Goal: Task Accomplishment & Management: Manage account settings

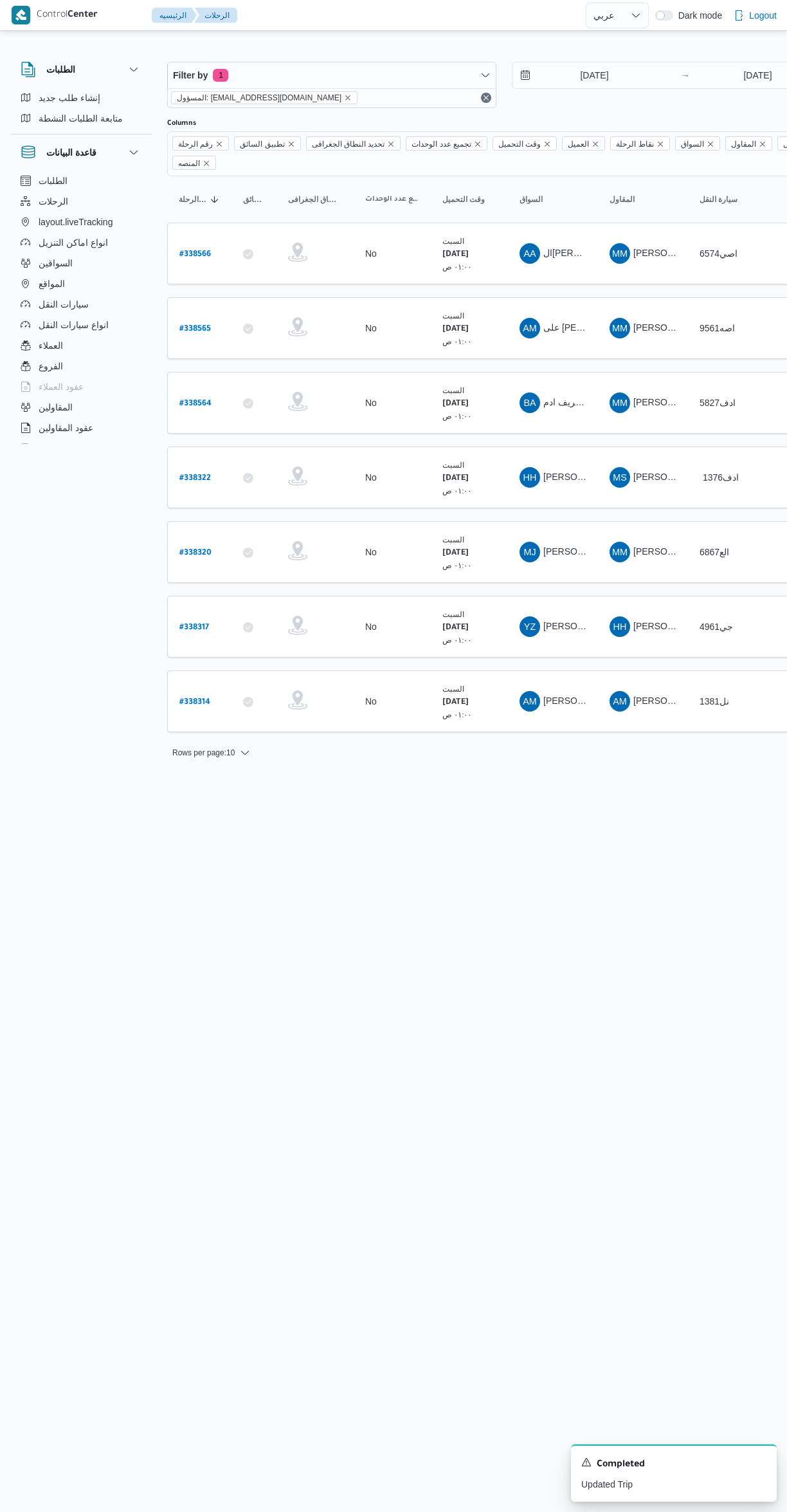
select select "ar"
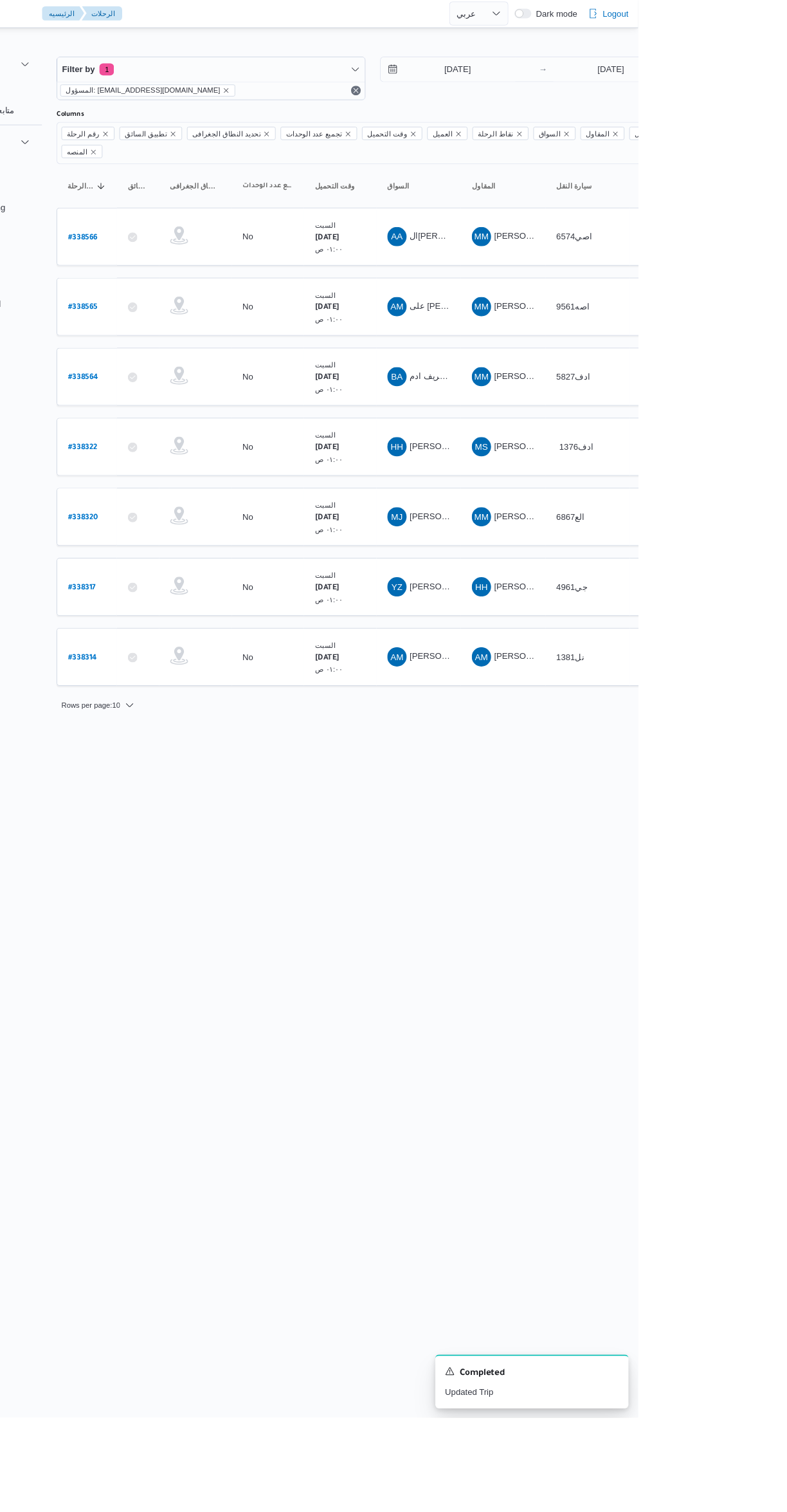
click at [195, 619] on link "# 338317" at bounding box center [194, 627] width 30 height 18
select select "ar"
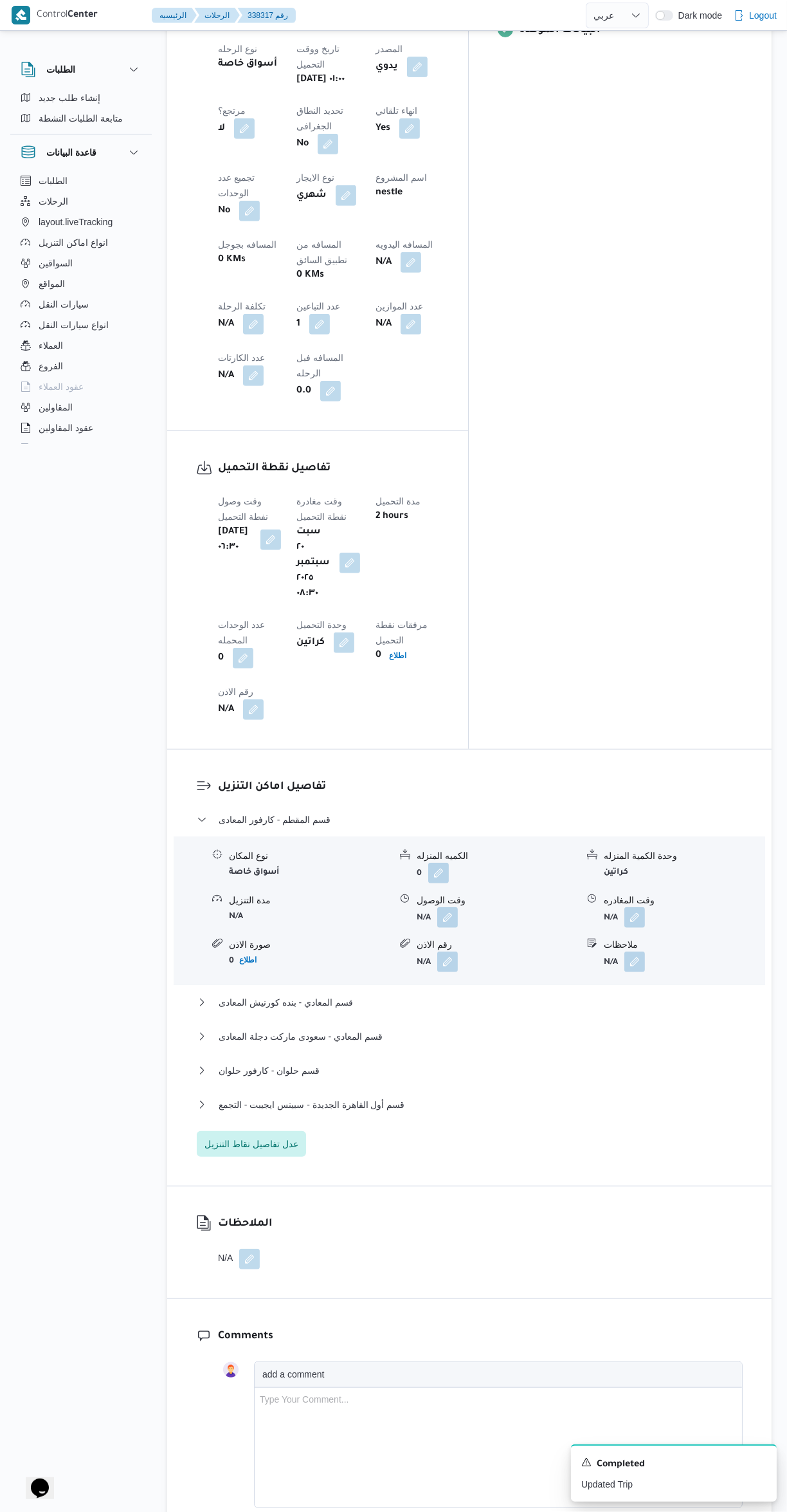
scroll to position [648, 0]
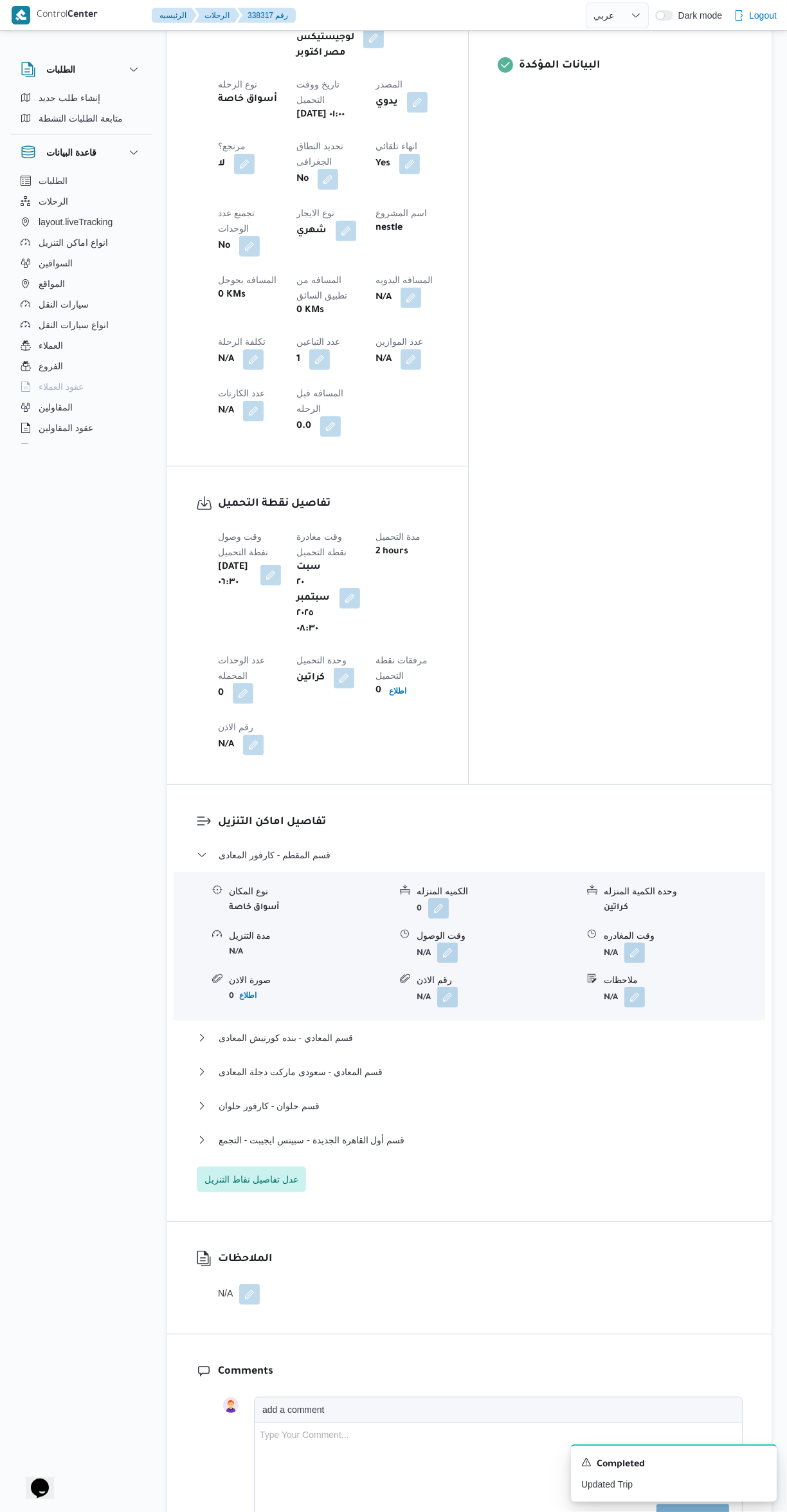
click at [217, 885] on icon at bounding box center [218, 890] width 10 height 10
click at [235, 848] on span "قسم المقطم - كارفور المعادى" at bounding box center [275, 855] width 112 height 15
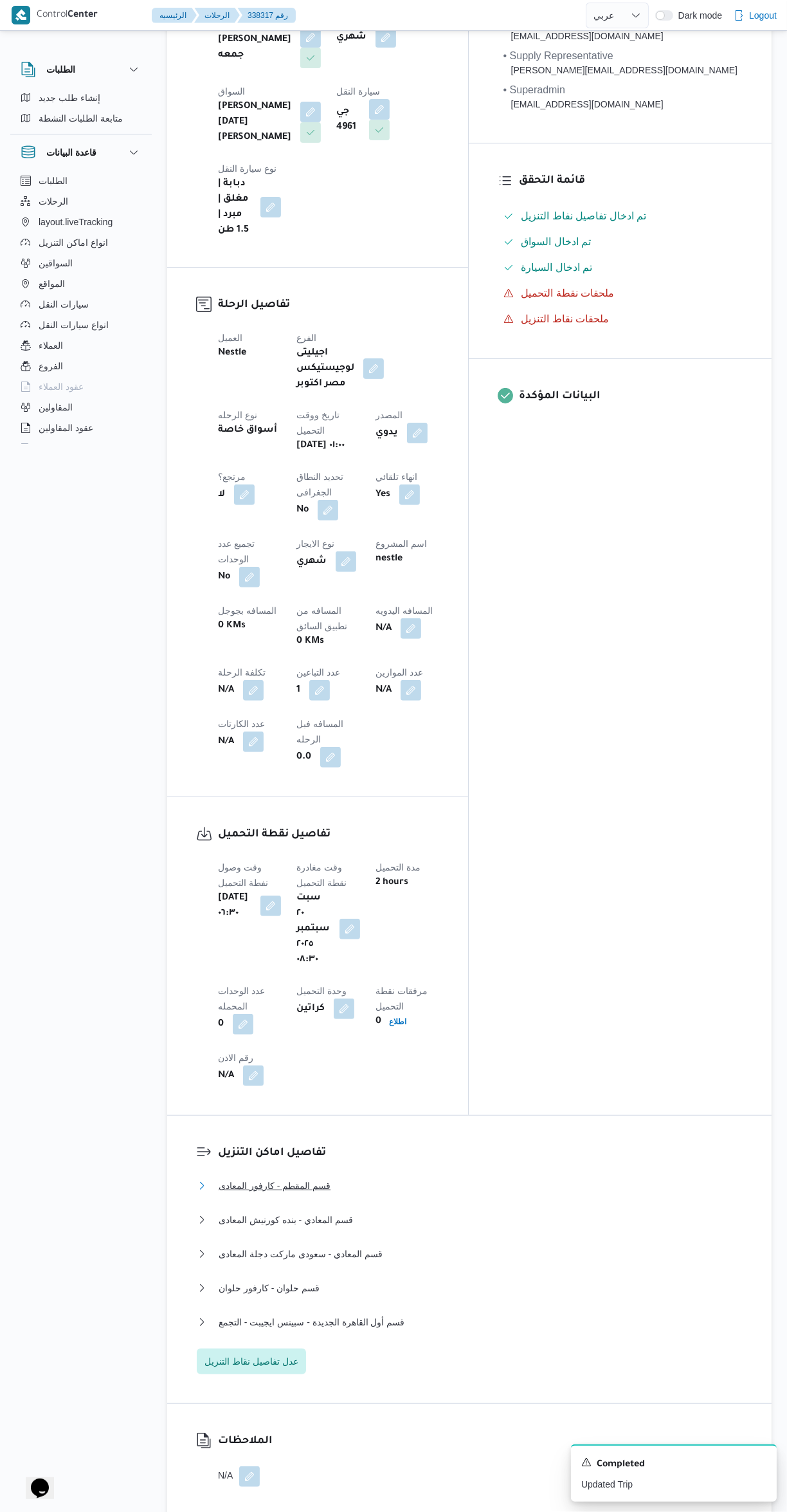
scroll to position [440, 0]
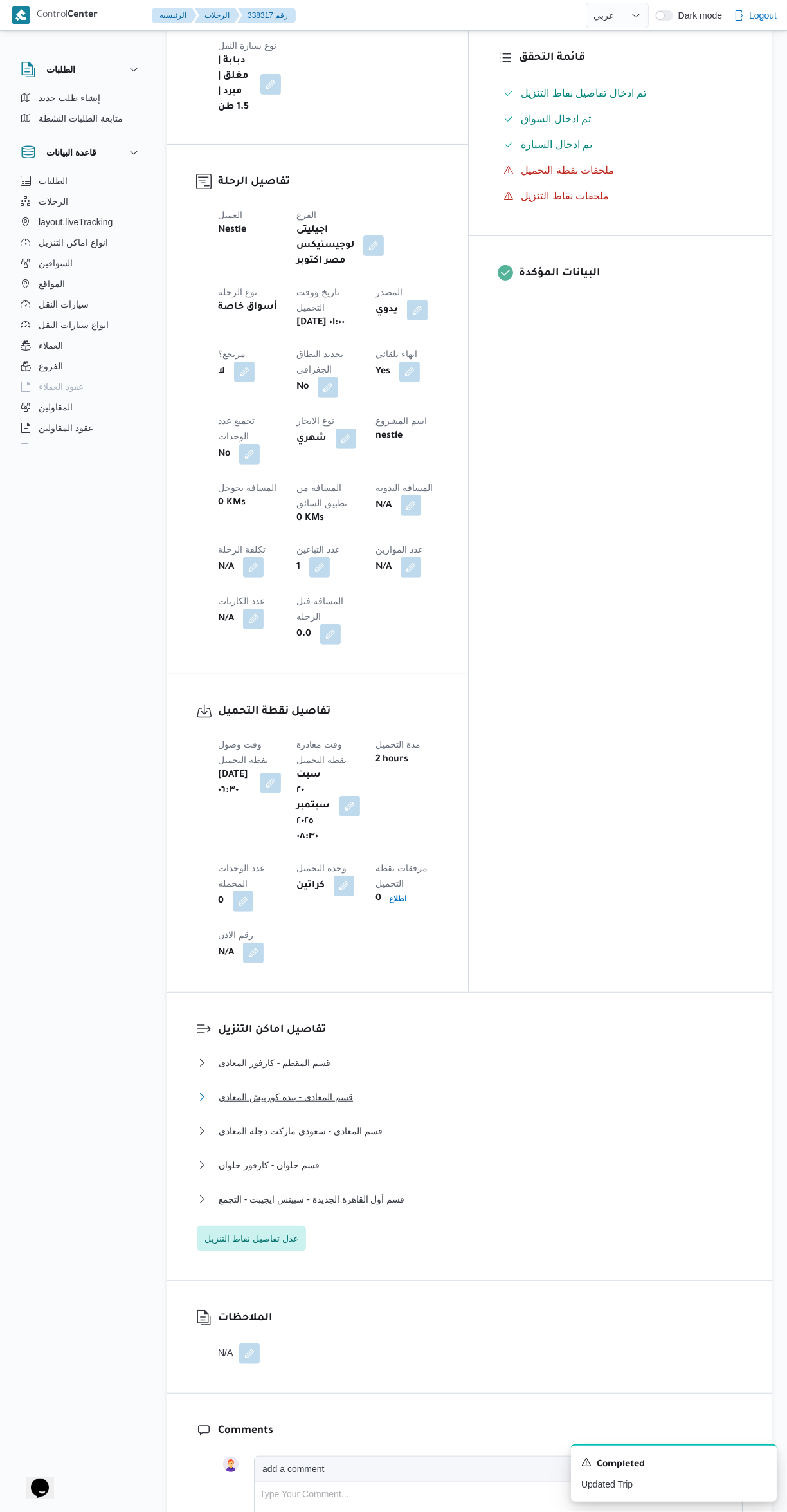
click at [492, 1090] on button "قسم المعادي - بنده كورنيش المعادى" at bounding box center [469, 1097] width 546 height 15
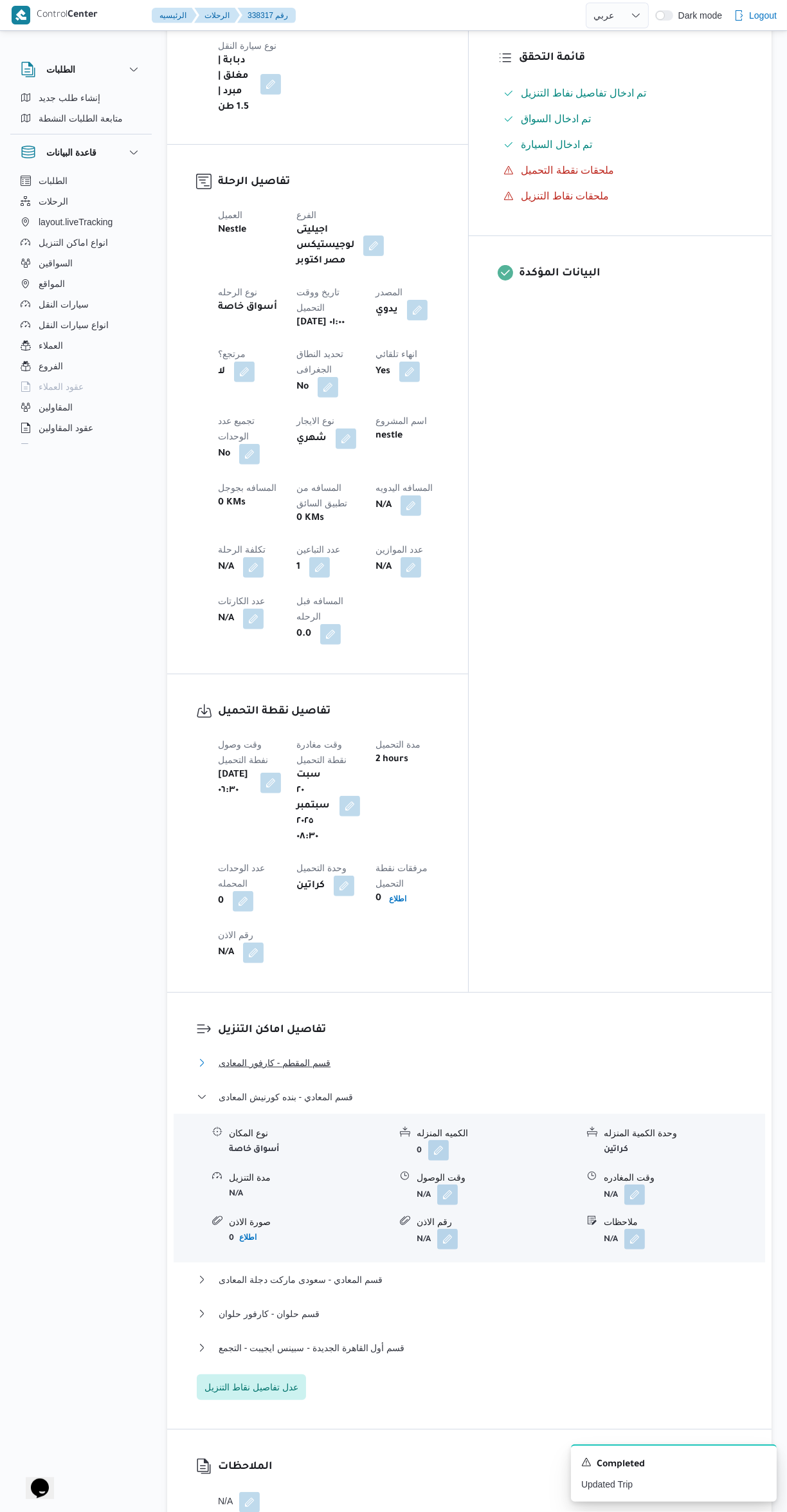
click at [508, 1055] on button "قسم المقطم - كارفور المعادى" at bounding box center [469, 1063] width 546 height 15
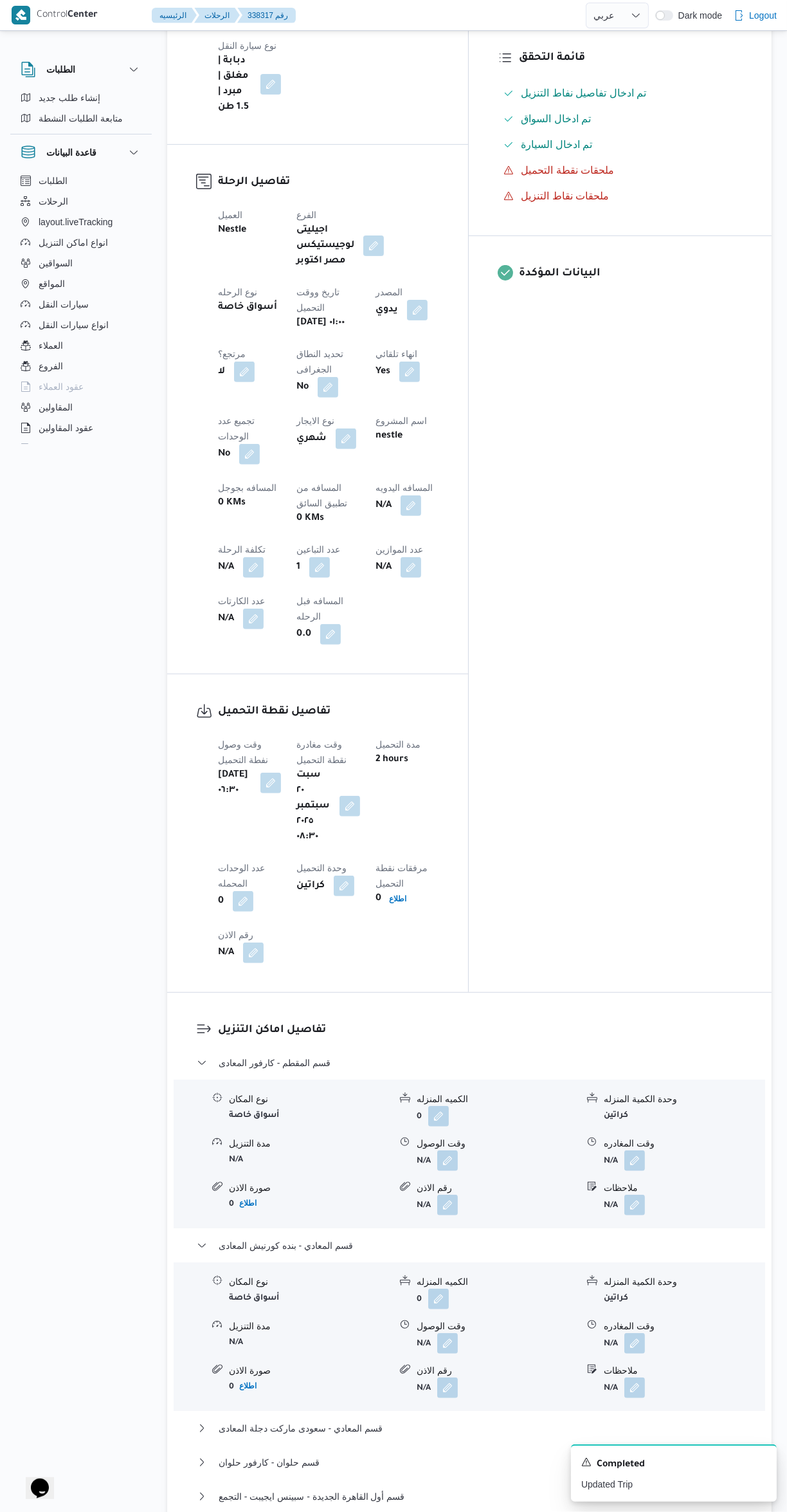
click at [448, 1151] on button "button" at bounding box center [447, 1161] width 21 height 21
click at [426, 984] on input "وقت الوصول" at bounding box center [413, 986] width 146 height 26
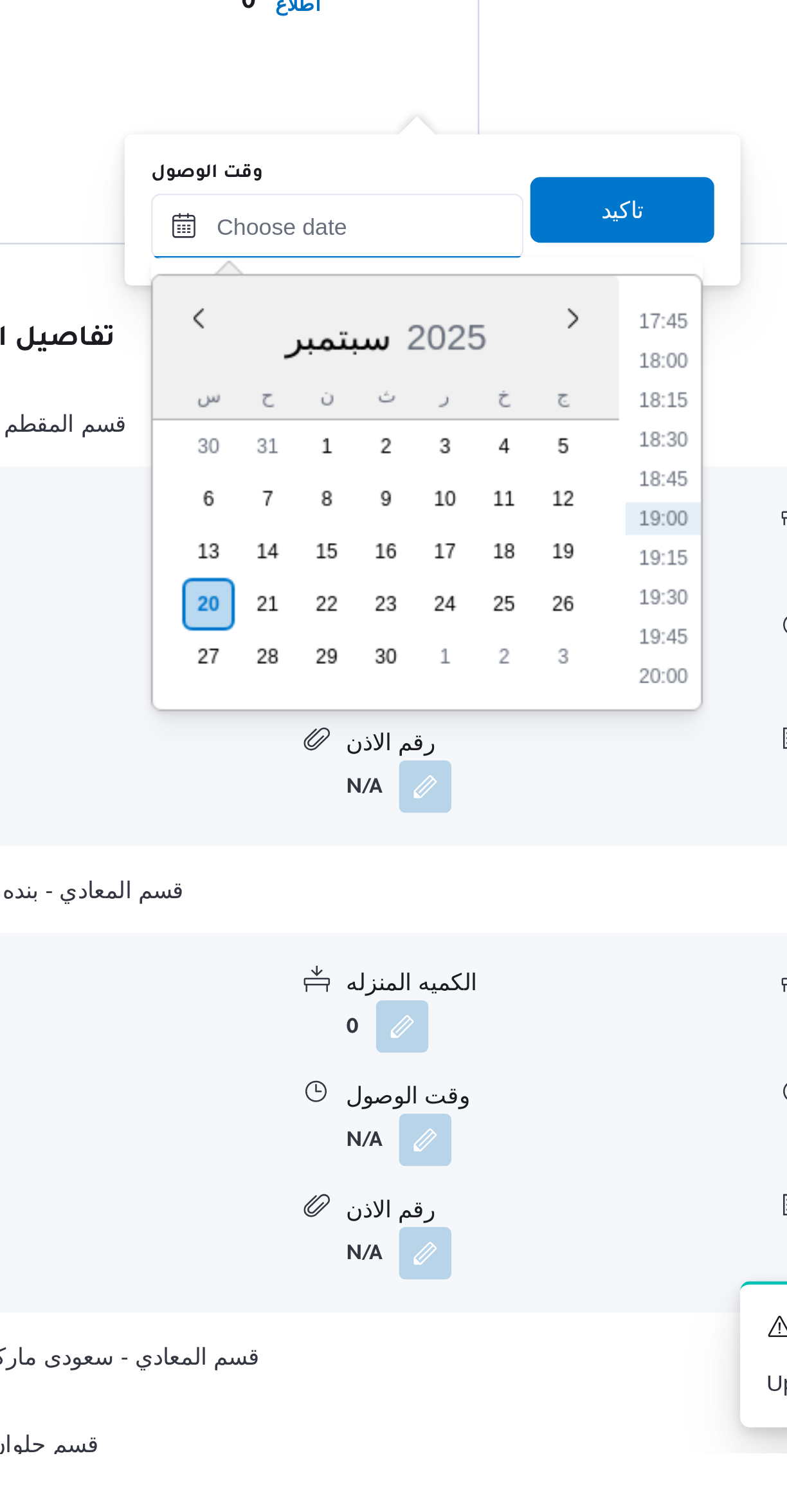
scroll to position [395, 0]
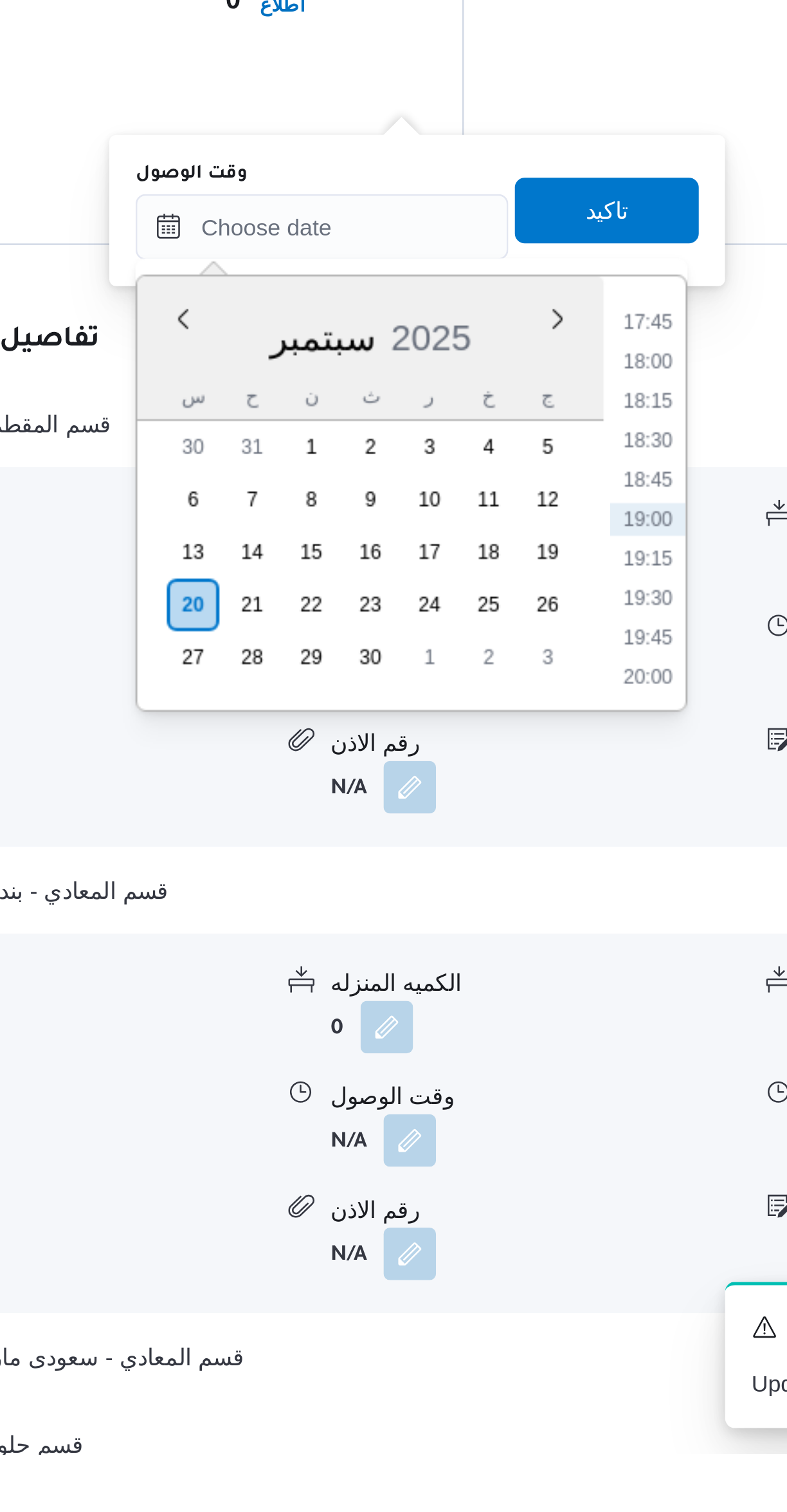
click at [540, 1062] on li "17:45" at bounding box center [540, 1068] width 30 height 13
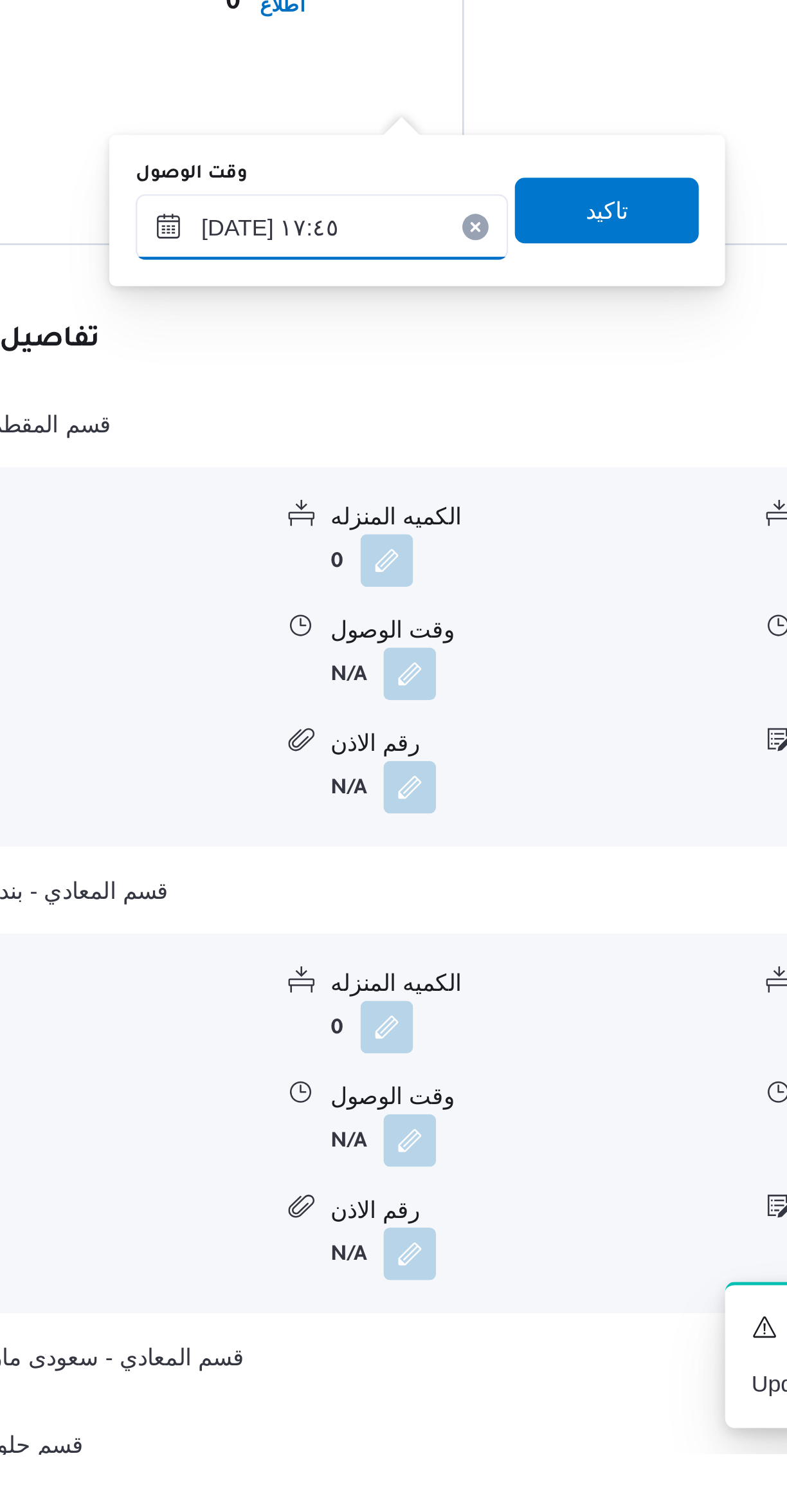
click at [370, 1032] on input "[DATE] ١٧:٤٥" at bounding box center [413, 1032] width 146 height 26
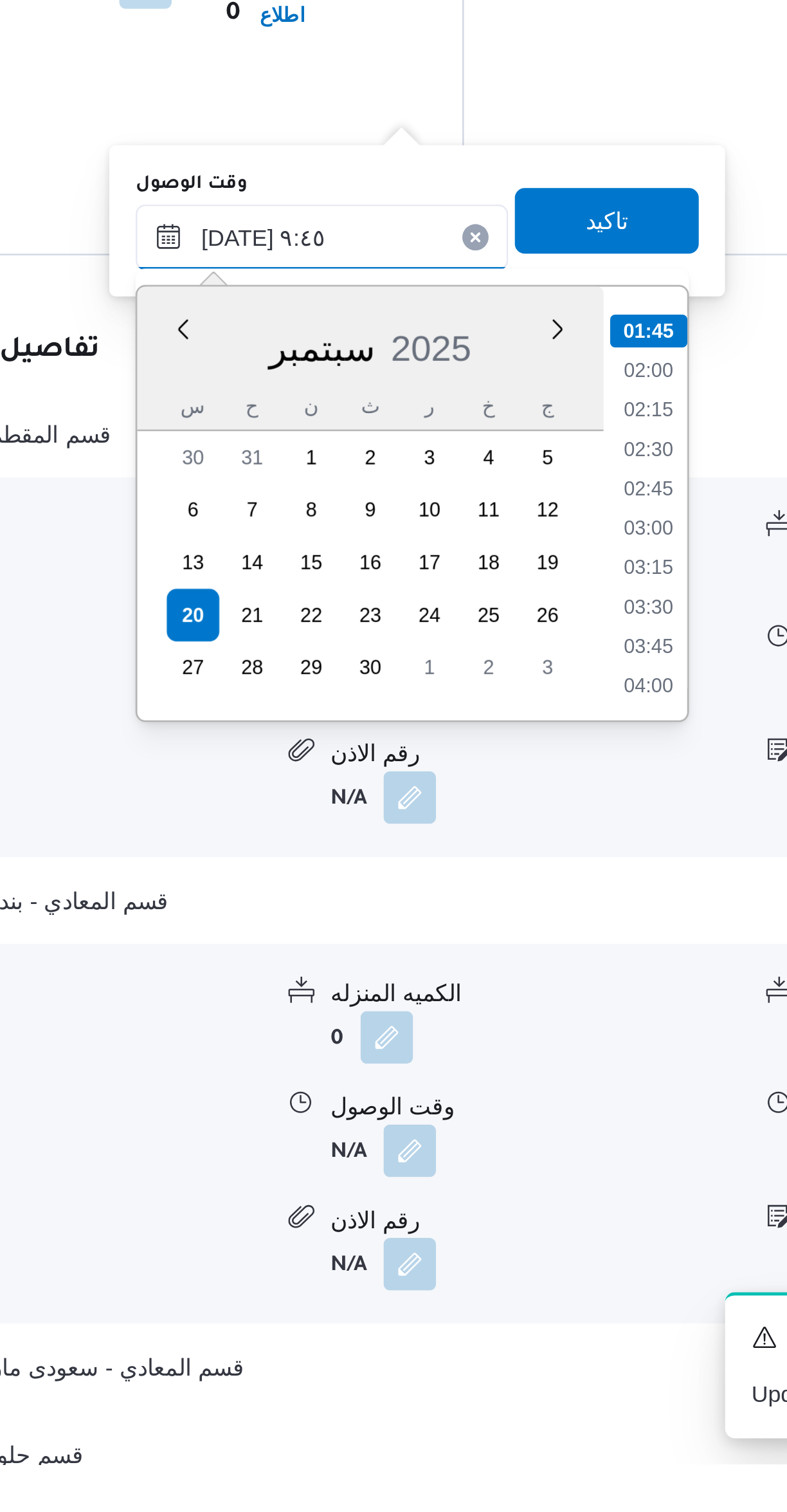
scroll to position [467, 0]
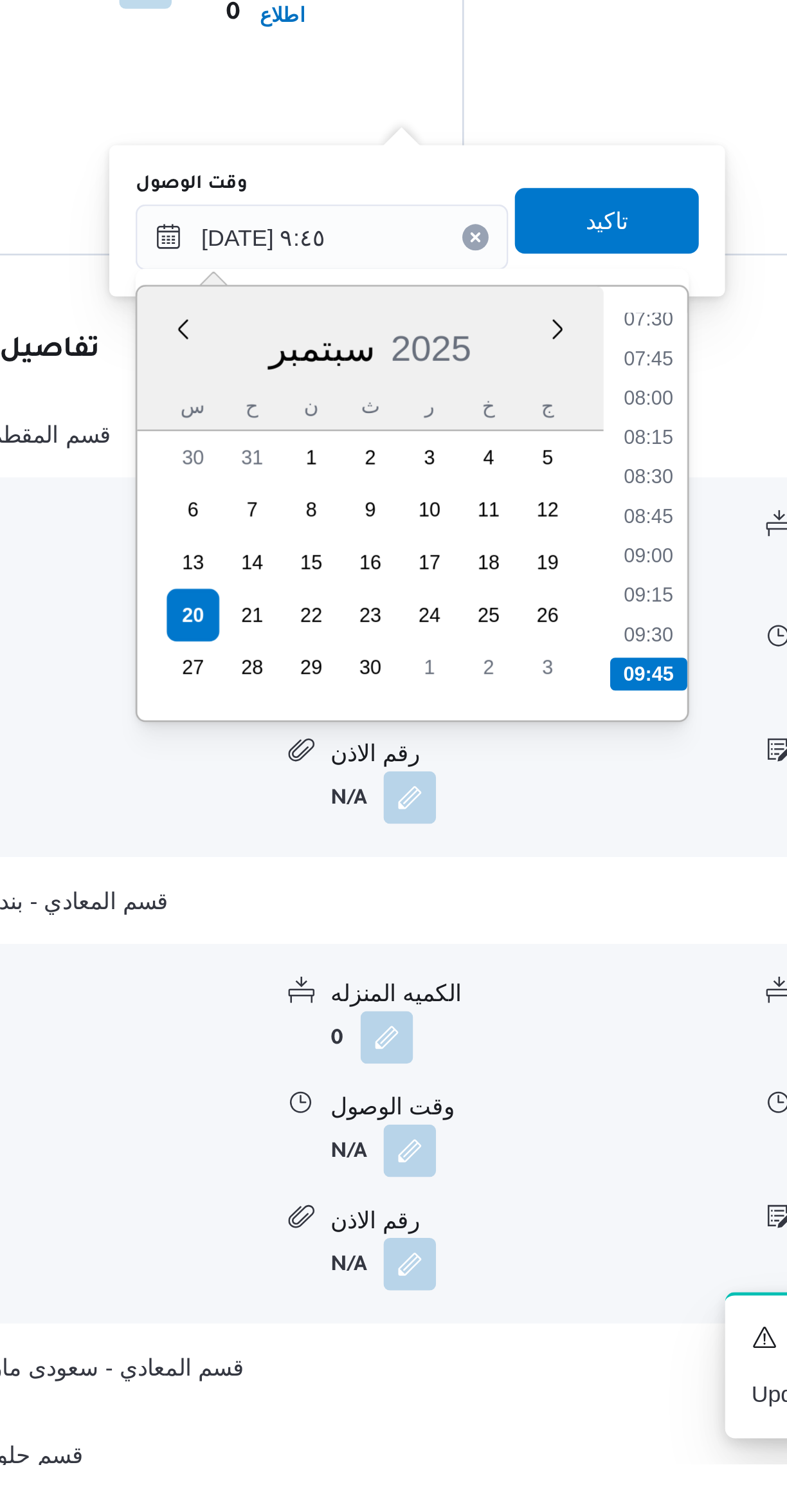
click at [540, 1204] on li "09:45" at bounding box center [541, 1203] width 31 height 13
type input "[DATE] ٠٩:٤٥"
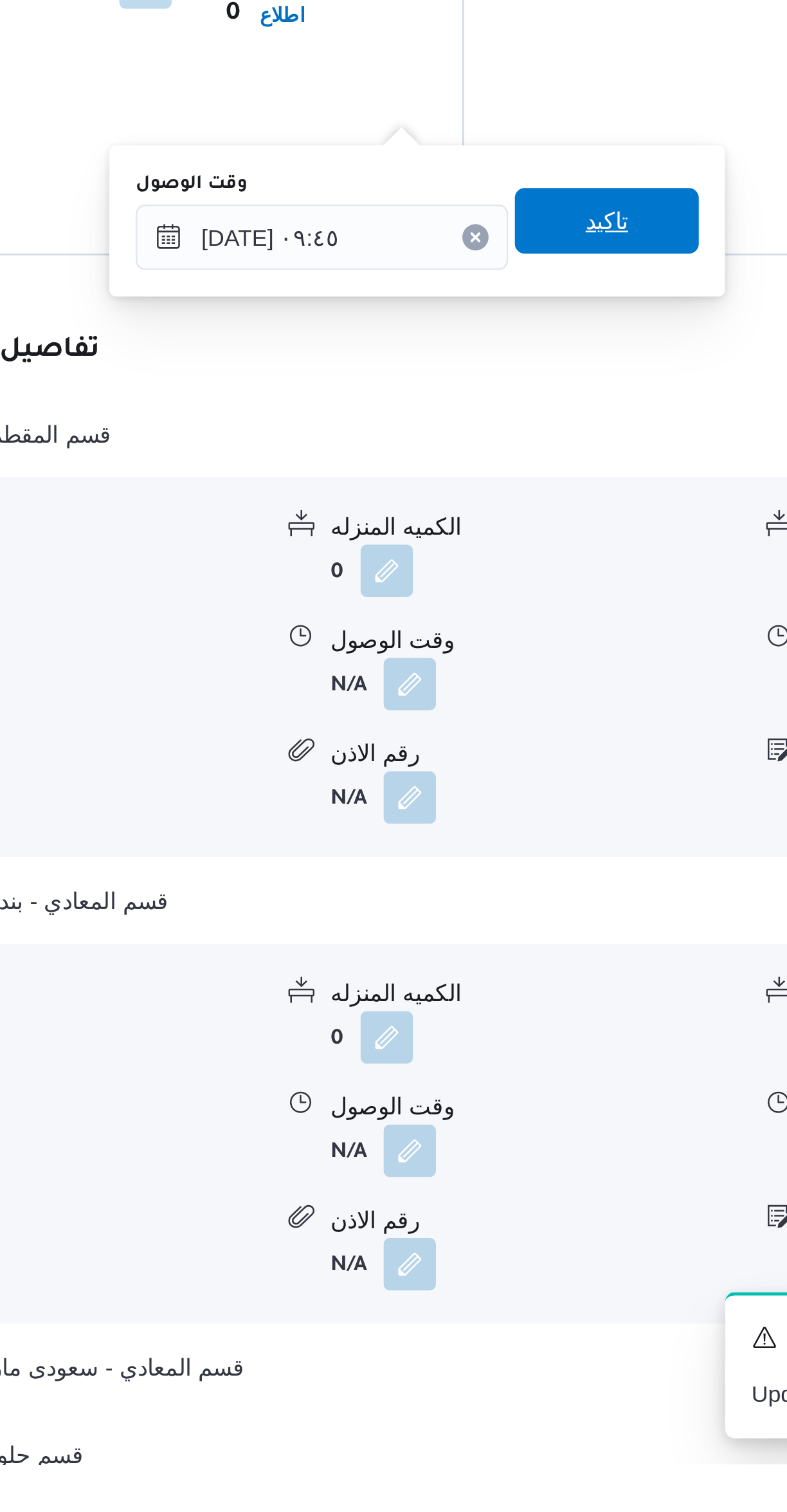
click at [494, 1025] on span "تاكيد" at bounding box center [524, 1026] width 72 height 26
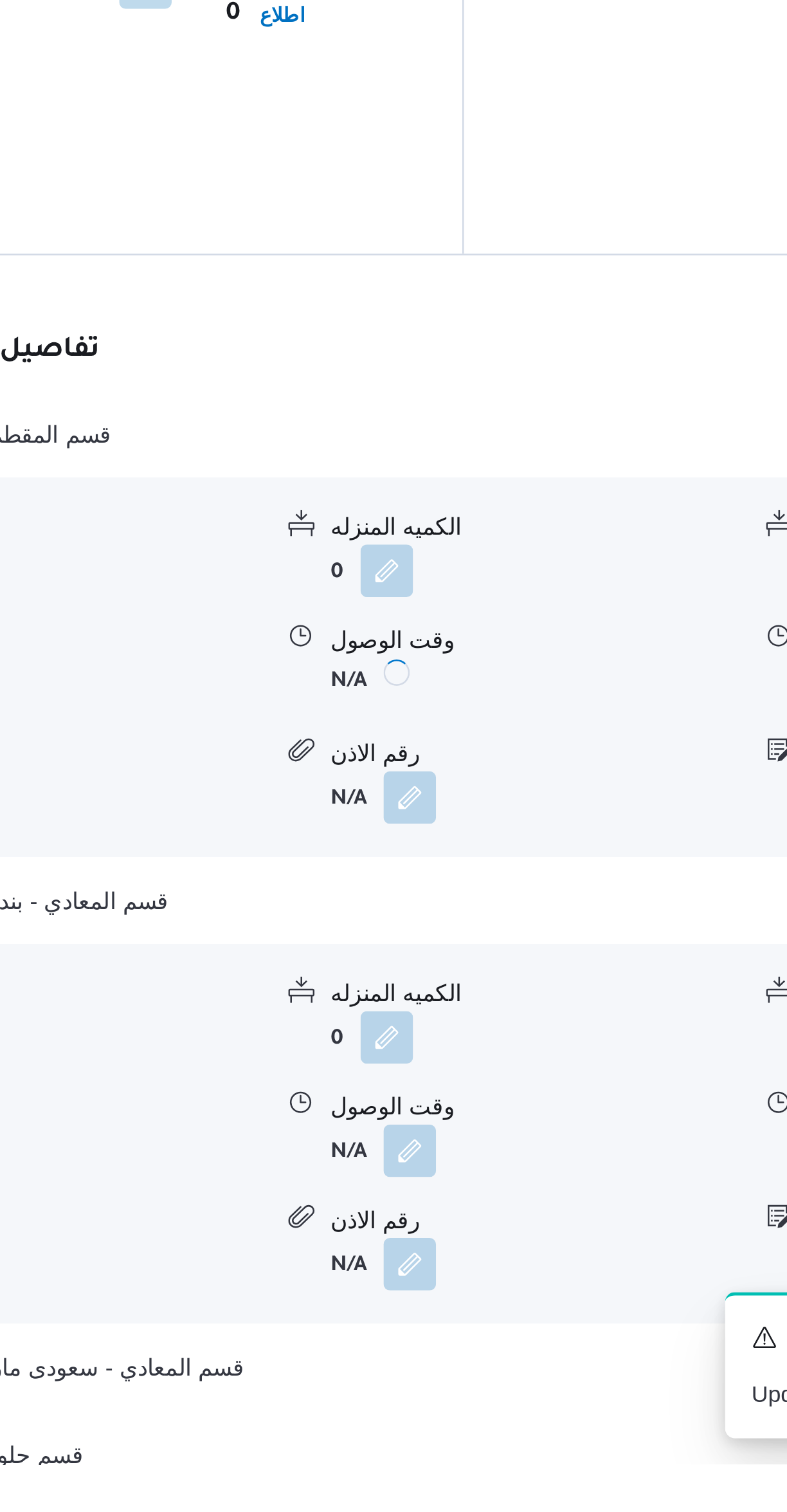
scroll to position [395, 0]
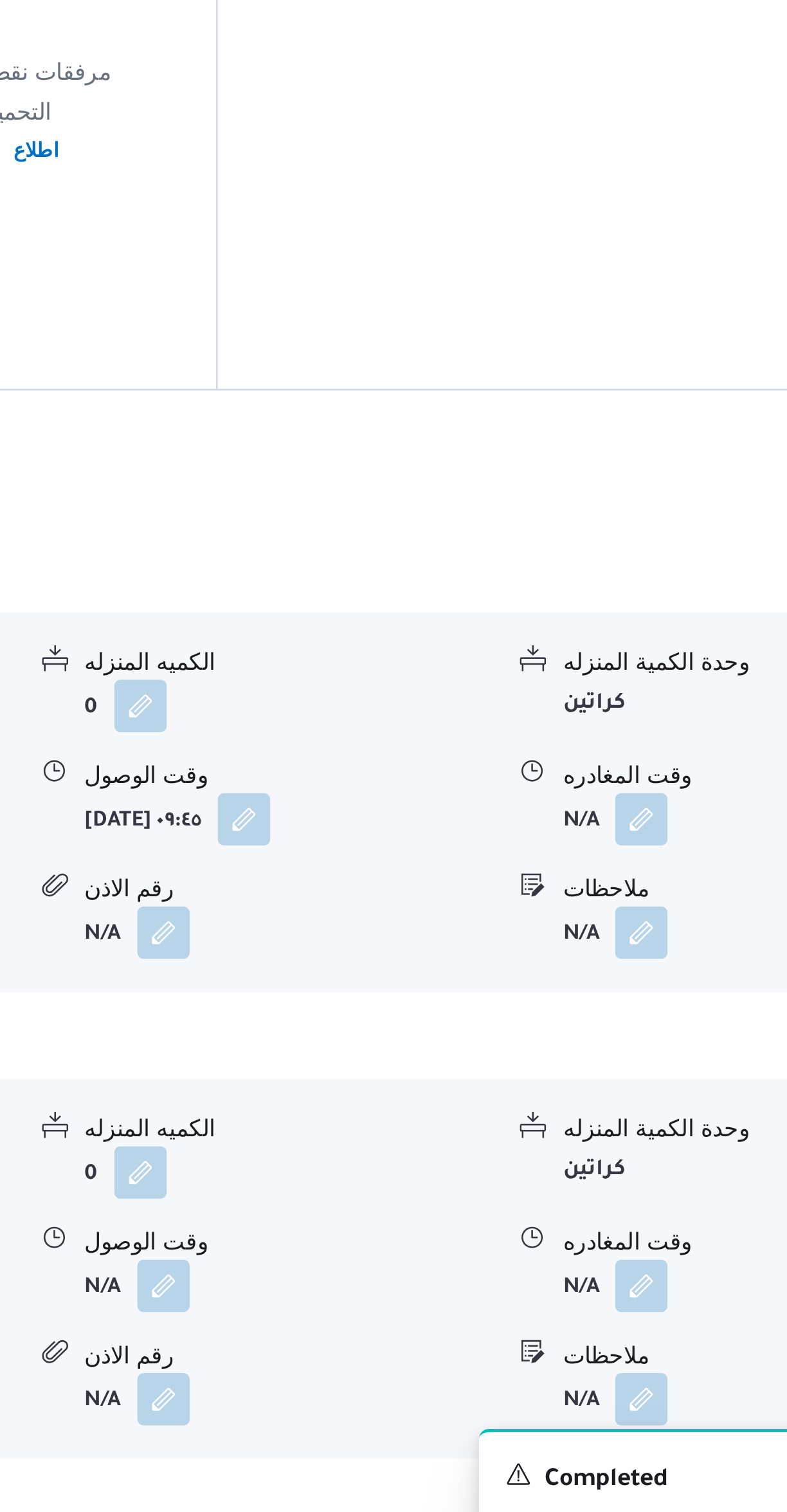
click at [636, 1196] on button "button" at bounding box center [634, 1206] width 21 height 21
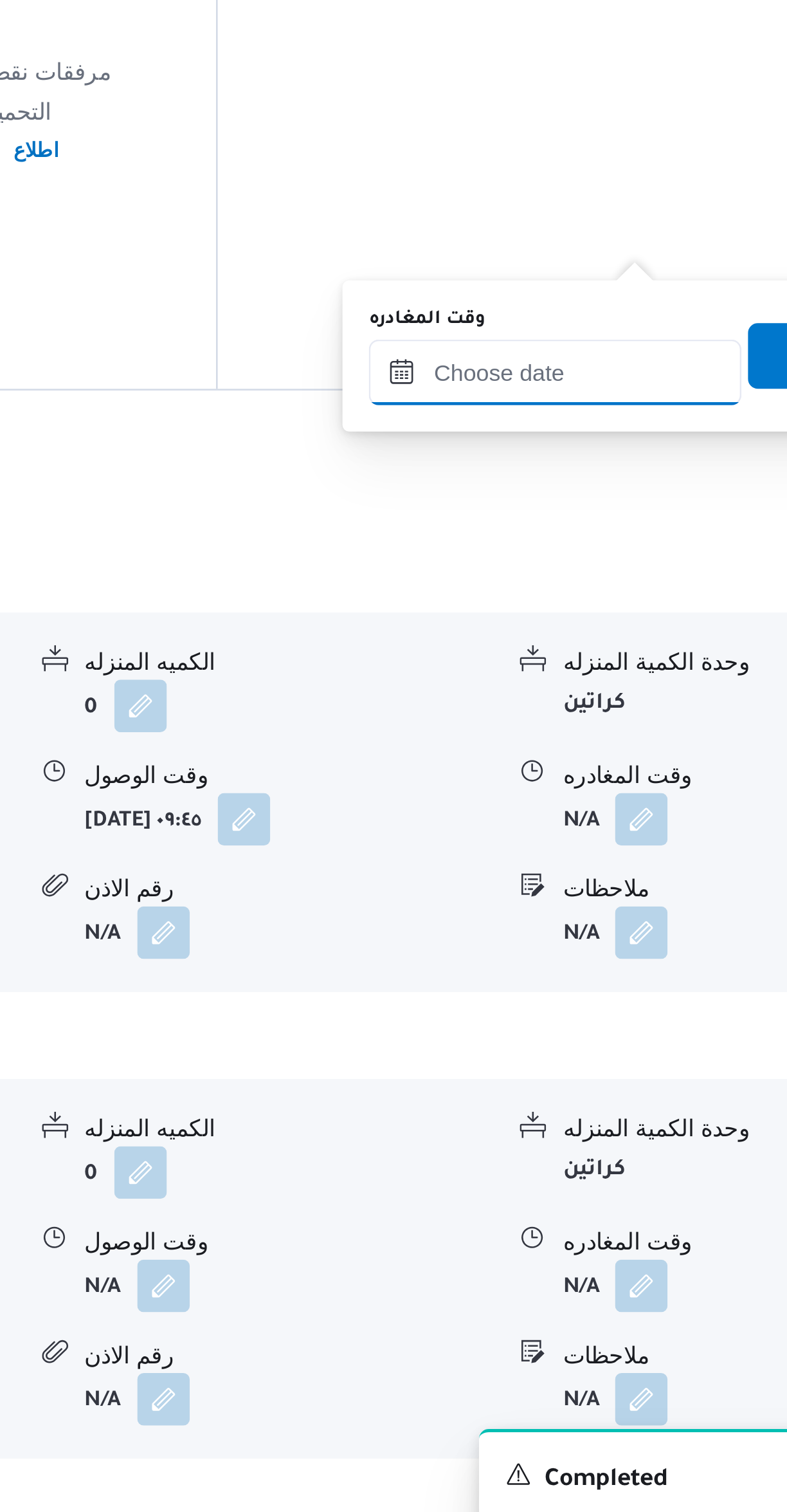
click at [559, 1029] on input "وقت المغادره" at bounding box center [601, 1031] width 146 height 26
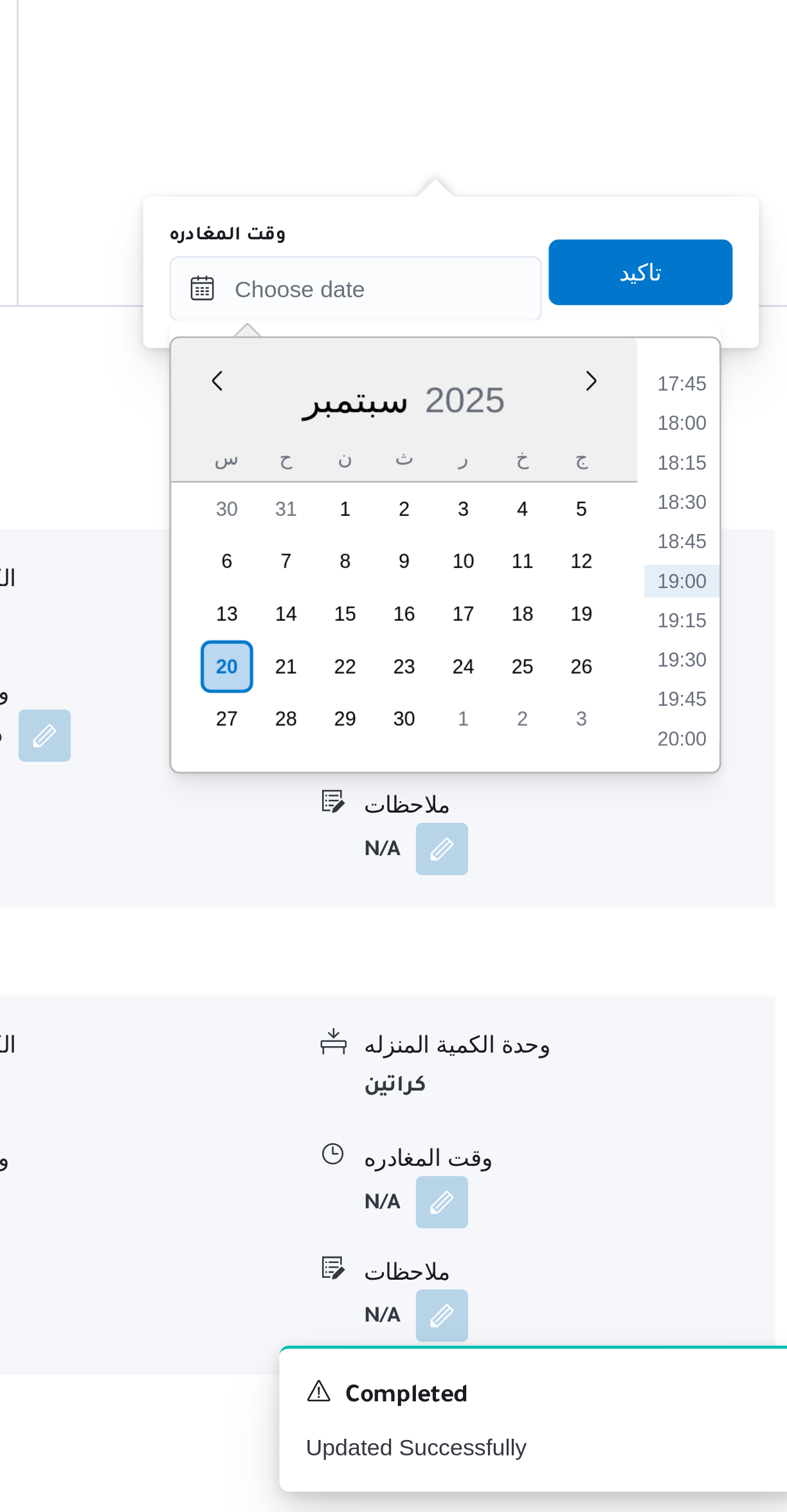
click at [731, 1083] on li "18:00" at bounding box center [728, 1084] width 30 height 13
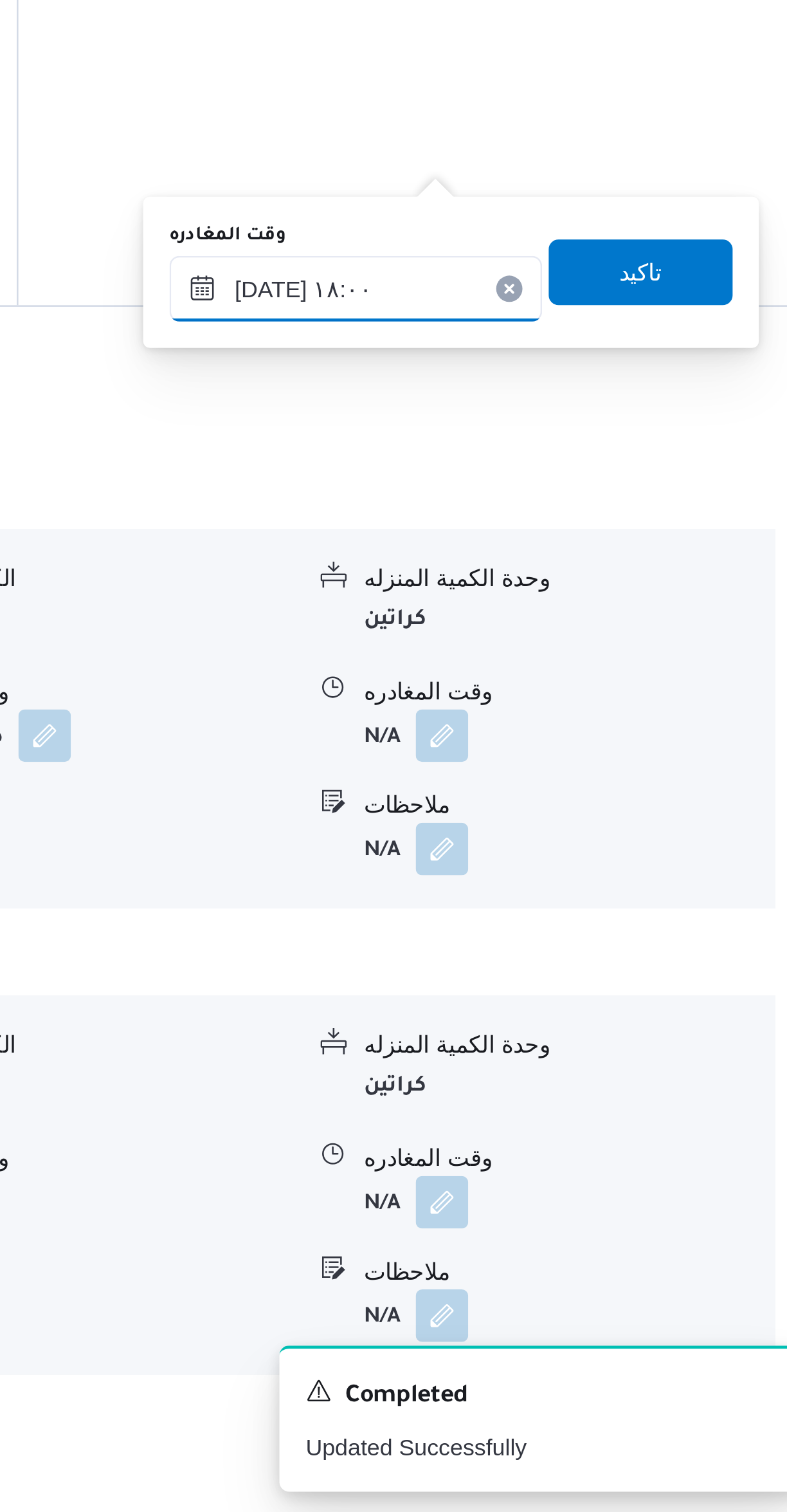
click at [562, 1033] on input "[DATE] ١٨:٠٠" at bounding box center [601, 1031] width 146 height 26
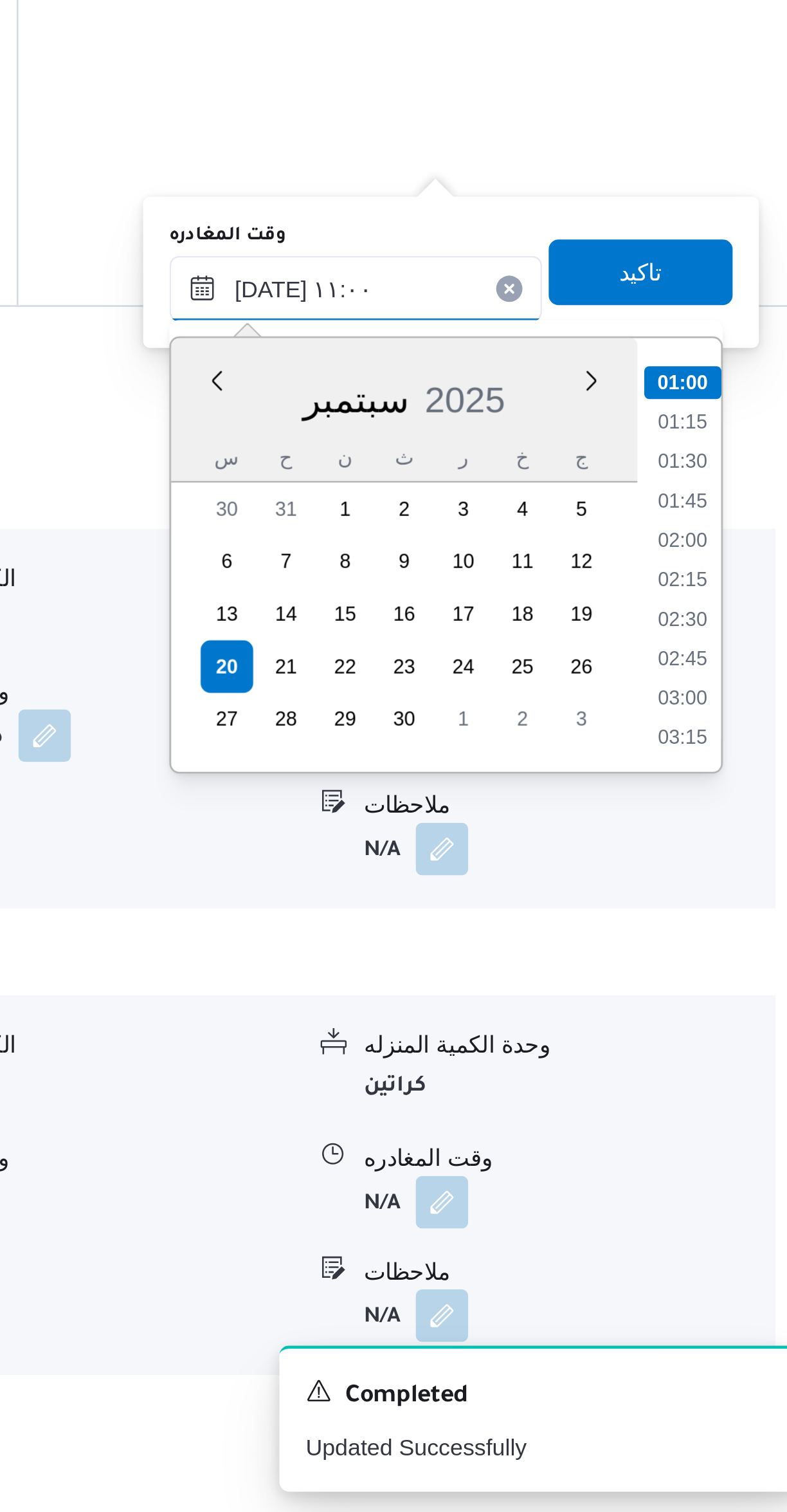
scroll to position [544, 0]
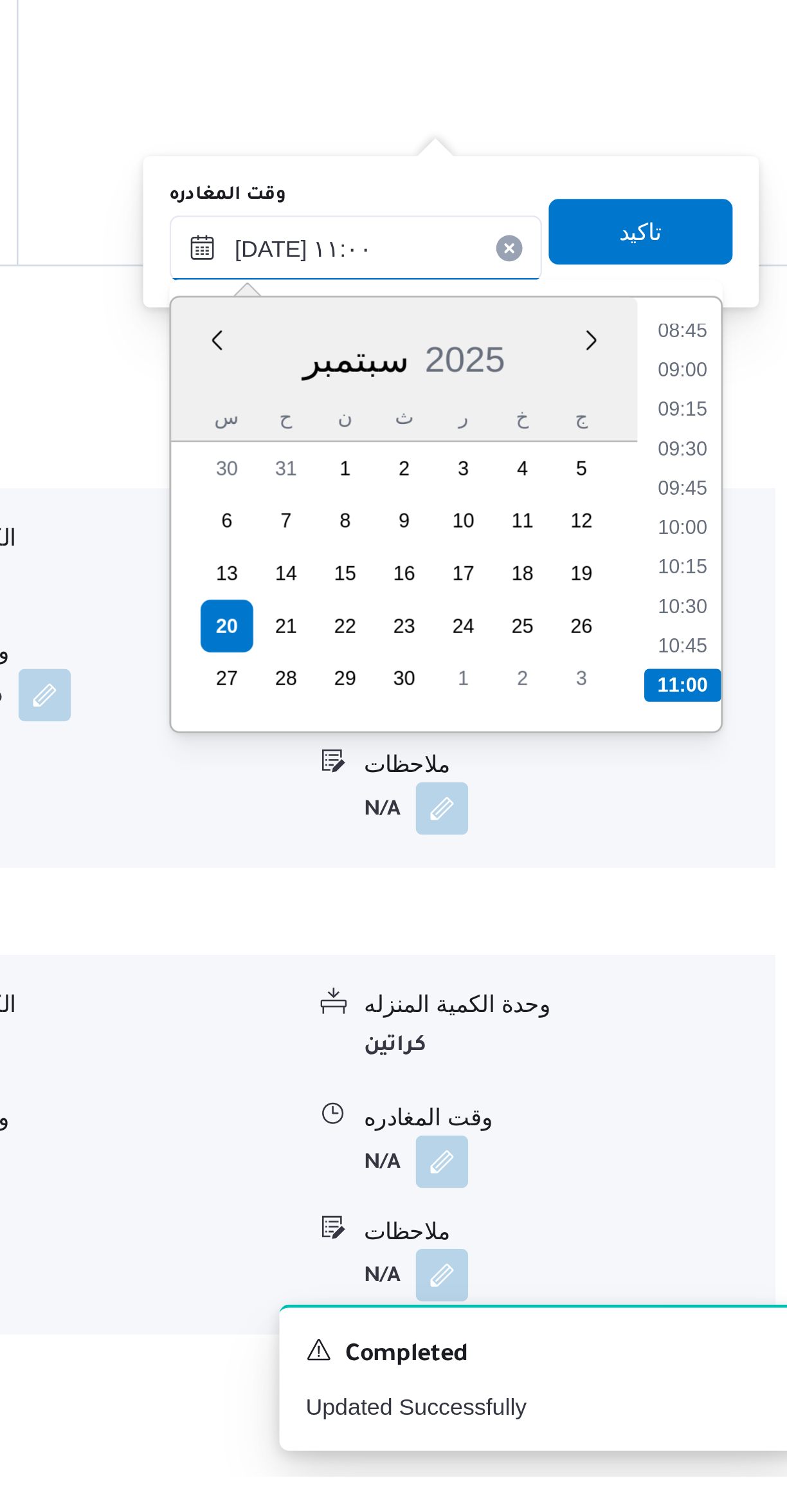
type input "[DATE] ١١:٠٠"
click at [726, 1197] on li "11:00" at bounding box center [729, 1202] width 31 height 13
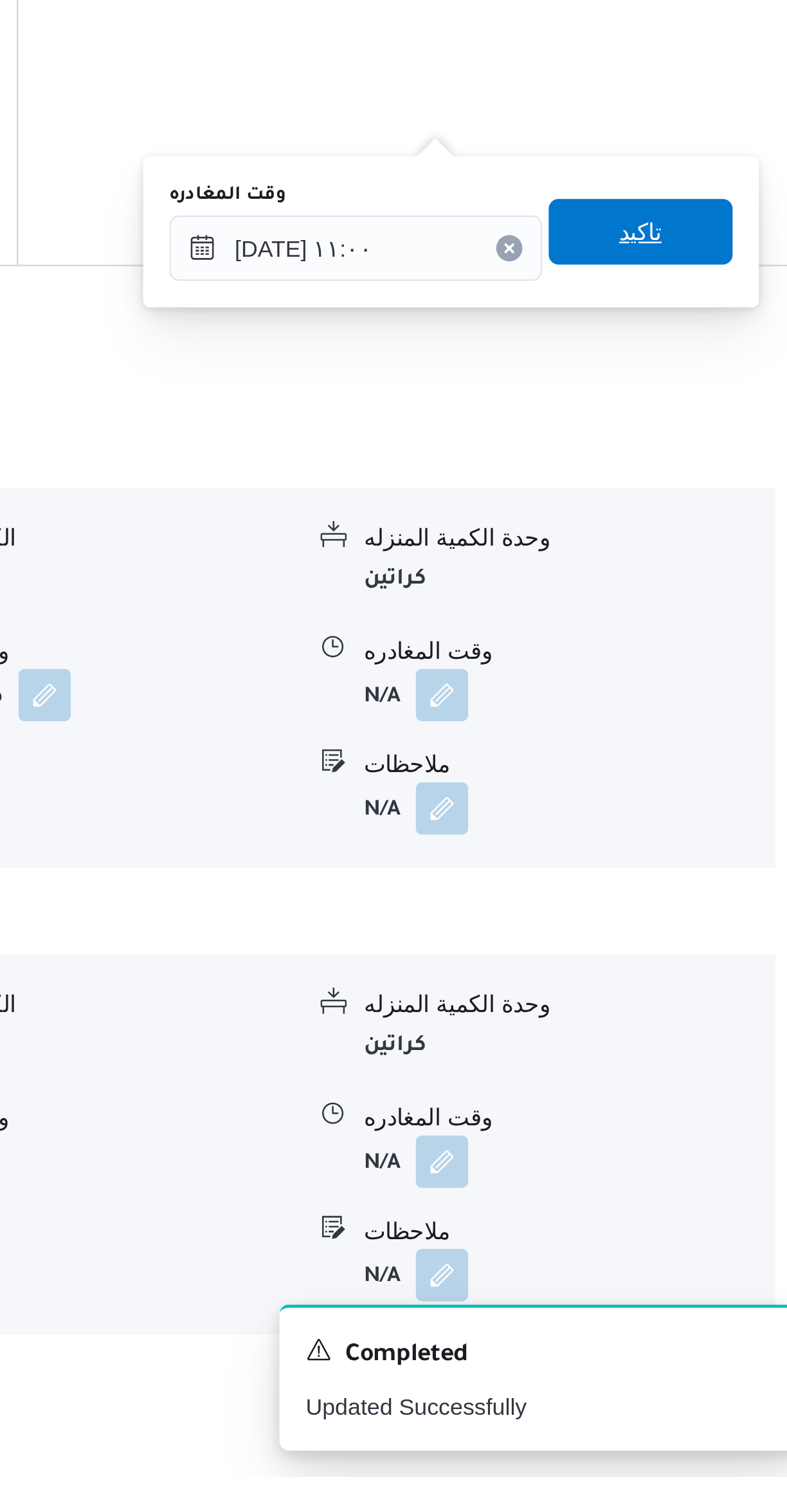
click at [683, 1033] on span "تاكيد" at bounding box center [713, 1025] width 72 height 26
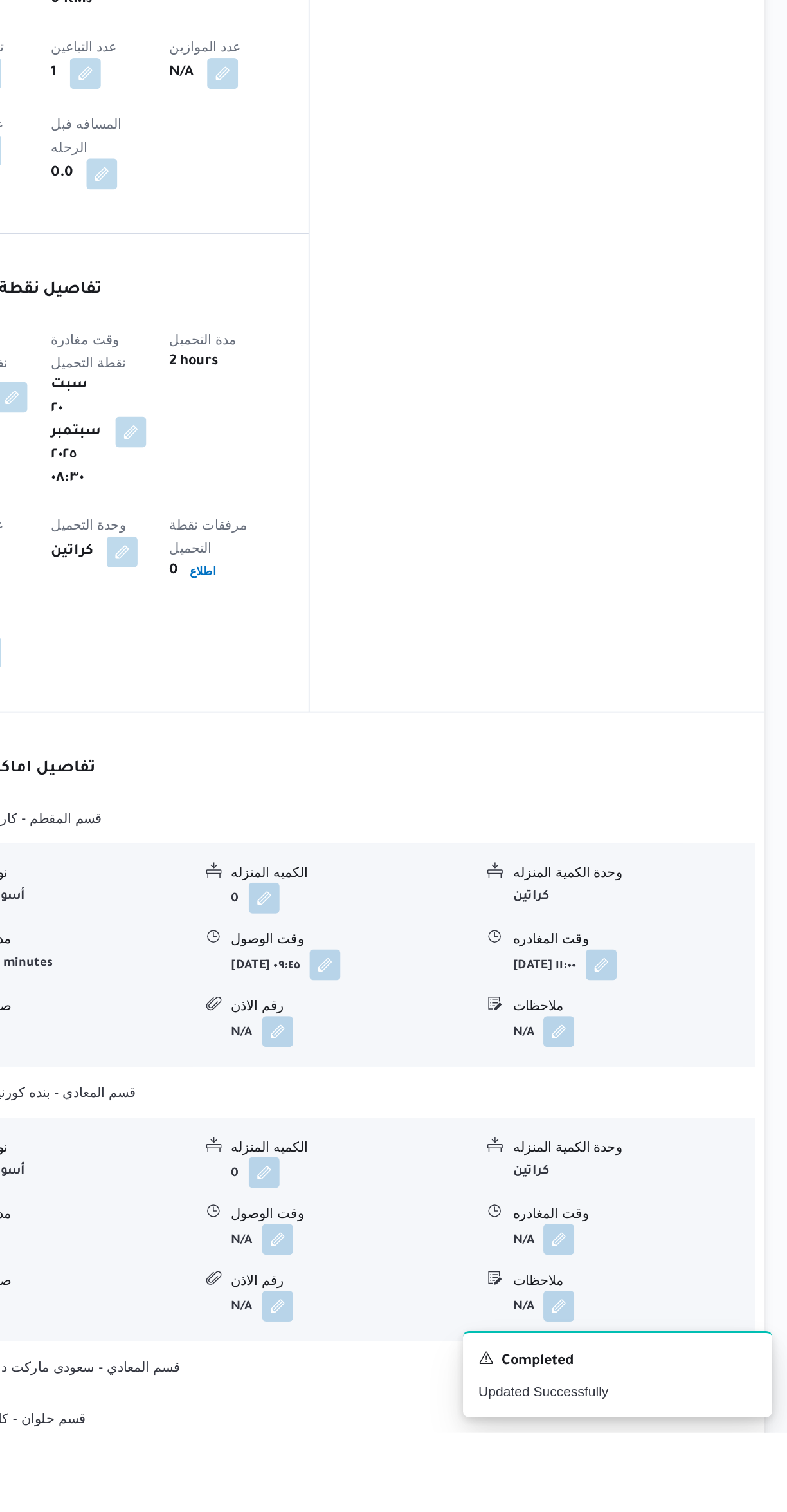
scroll to position [407, 0]
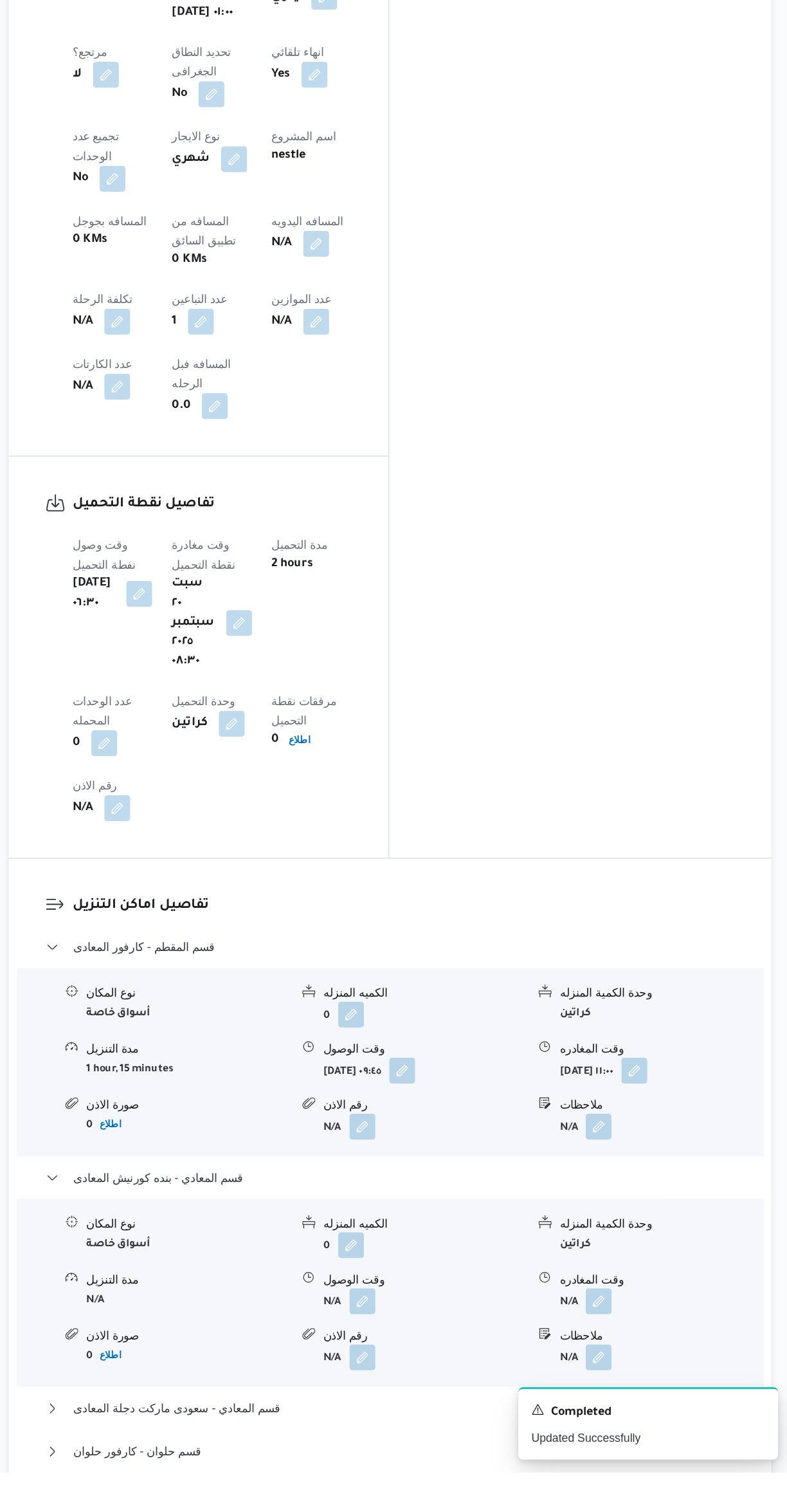
click at [449, 1366] on button "button" at bounding box center [447, 1376] width 21 height 21
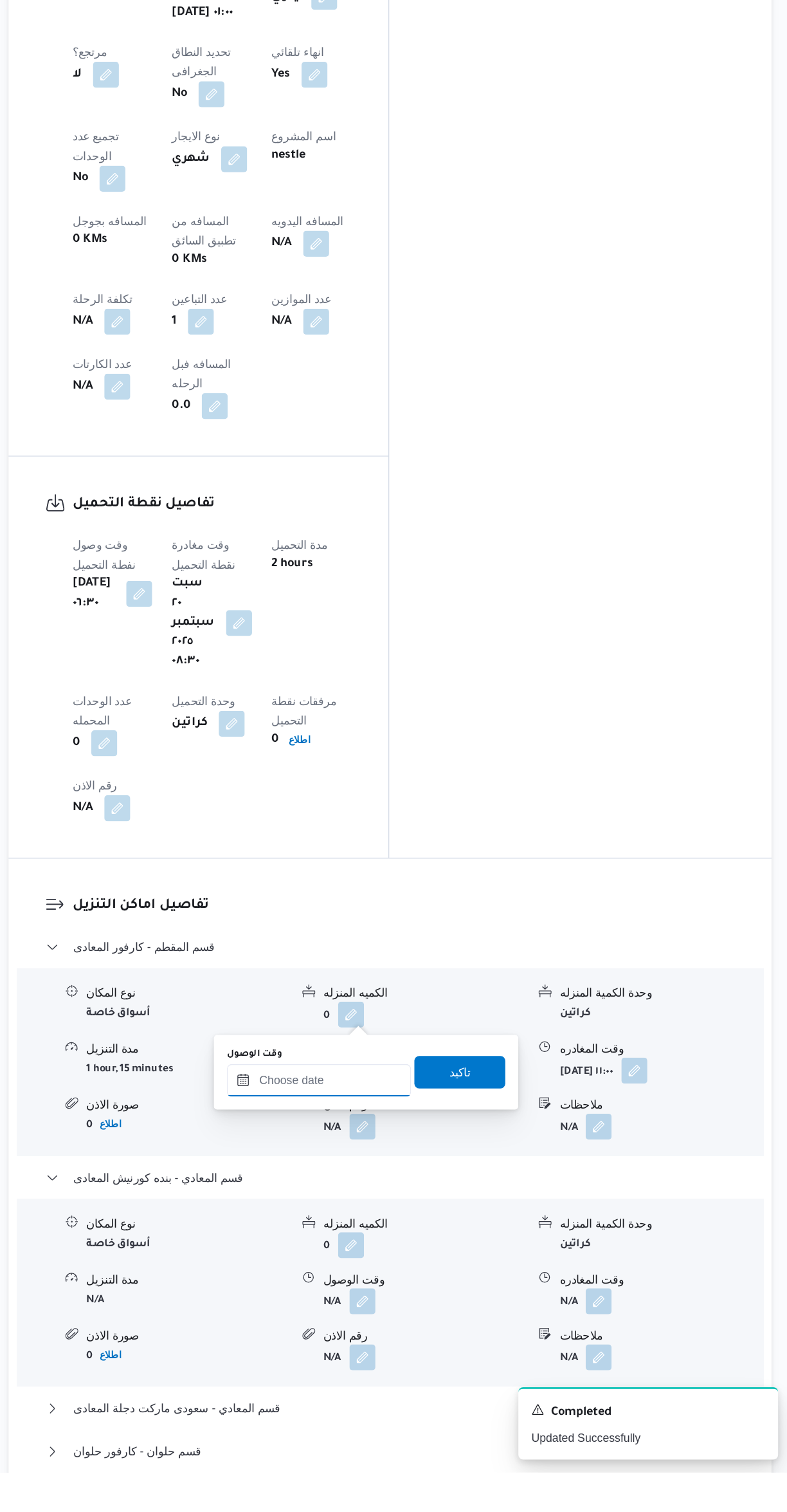
click at [431, 1200] on input "وقت الوصول" at bounding box center [413, 1201] width 146 height 26
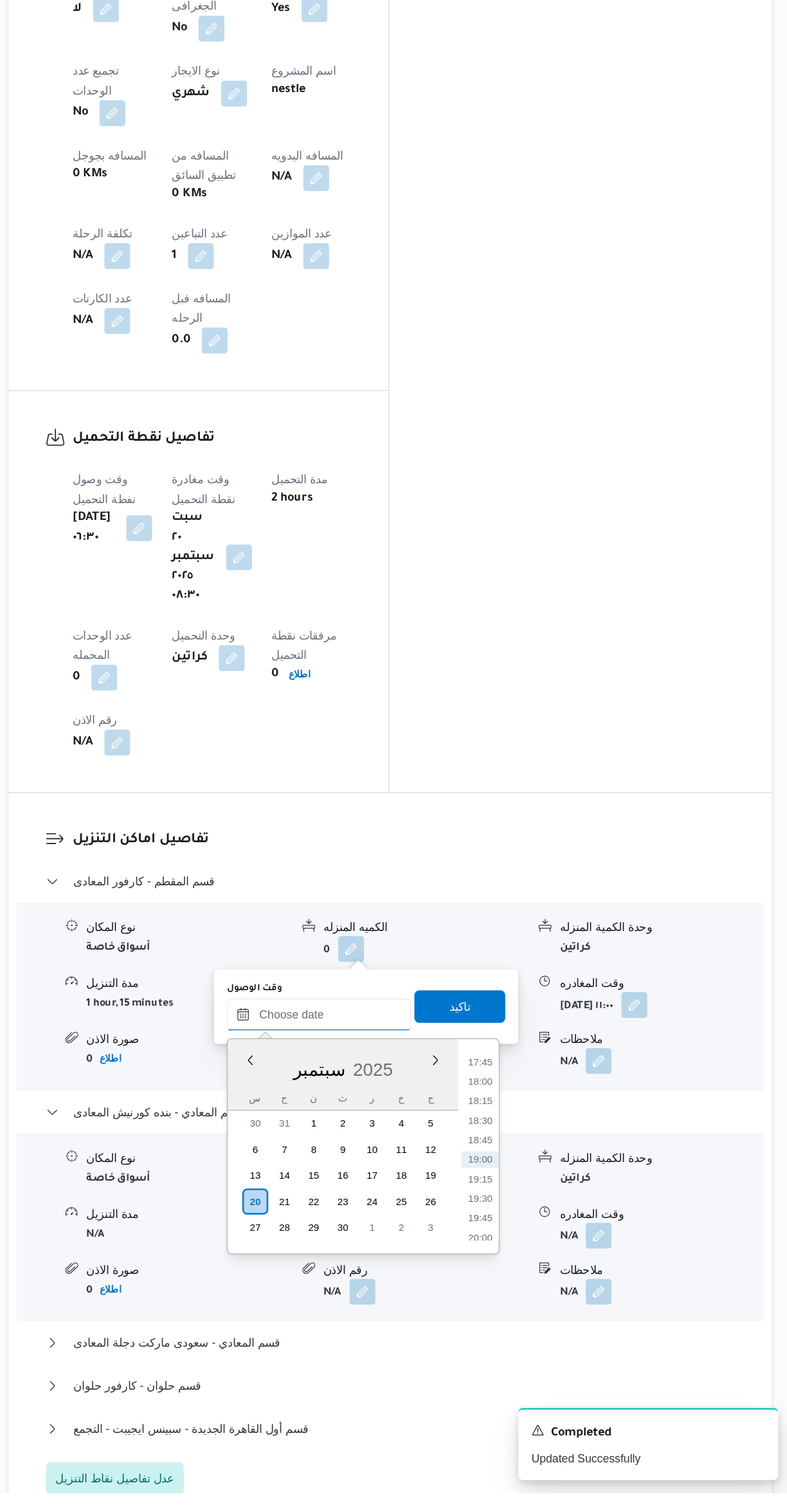
scroll to position [464, 0]
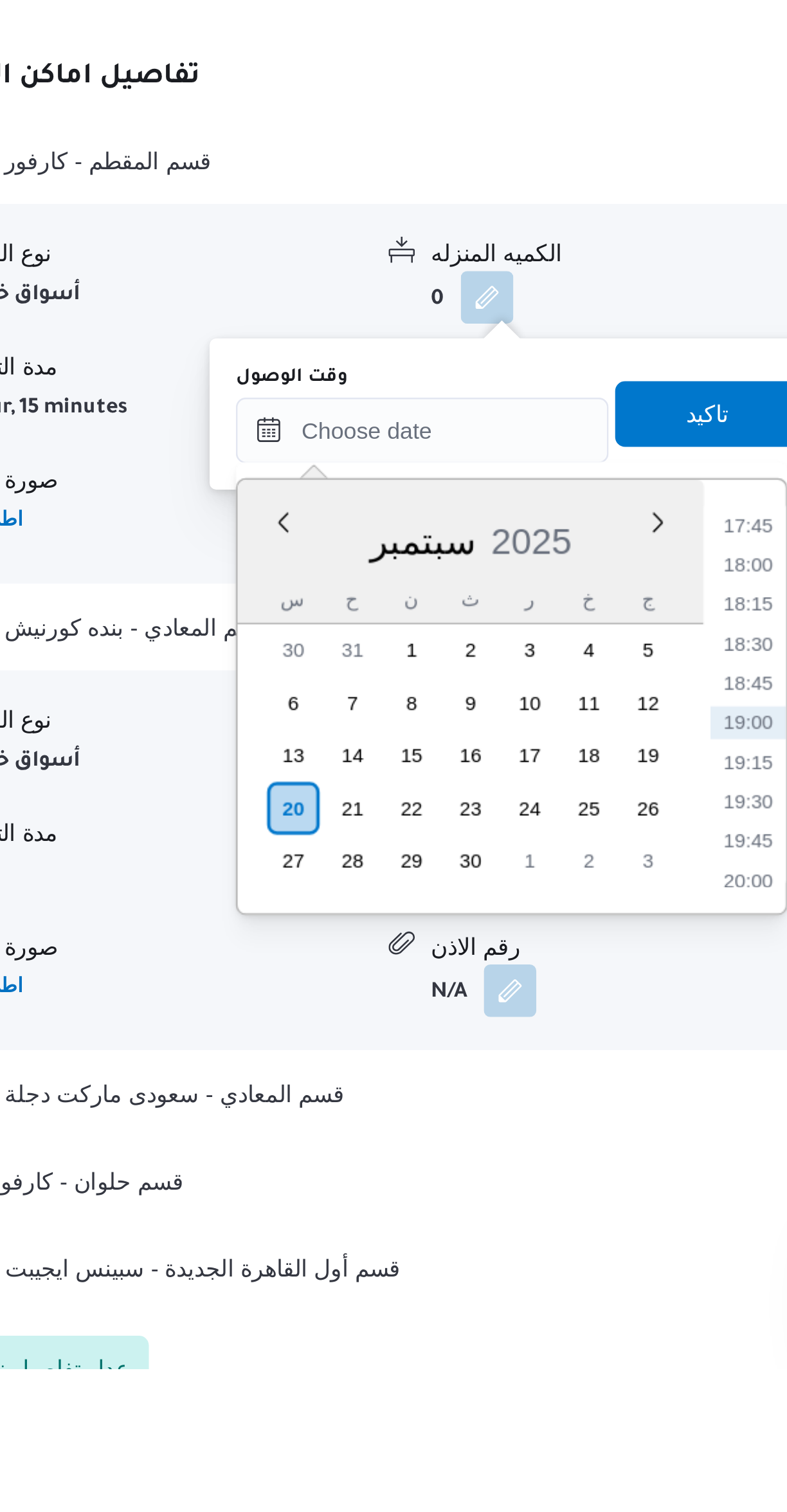
click at [537, 1226] on li "18:30" at bounding box center [540, 1228] width 30 height 13
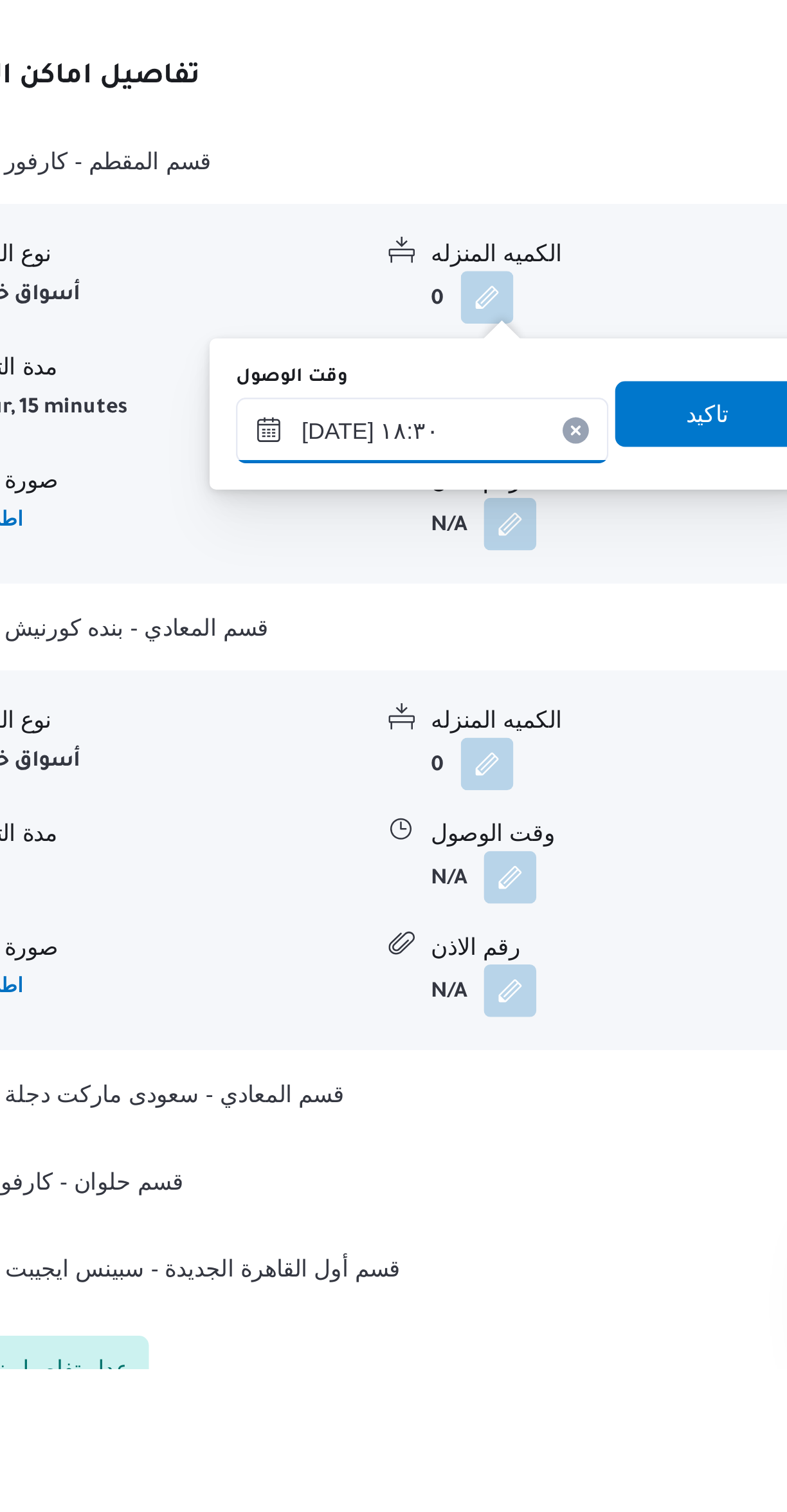
click at [373, 1141] on input "[DATE] ١٨:٣٠" at bounding box center [413, 1145] width 146 height 26
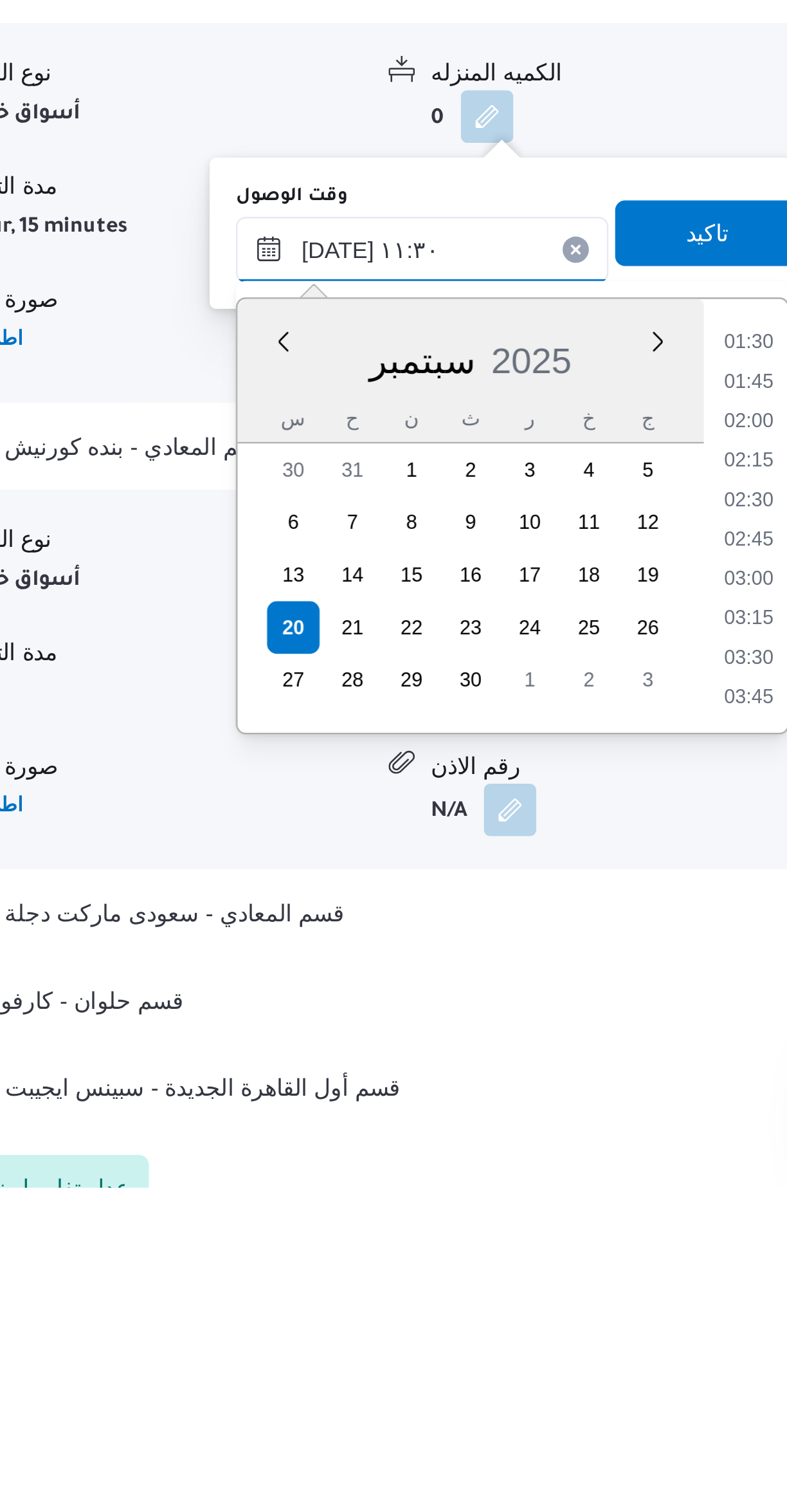
scroll to position [575, 0]
type input "[DATE] ١١:٣٠"
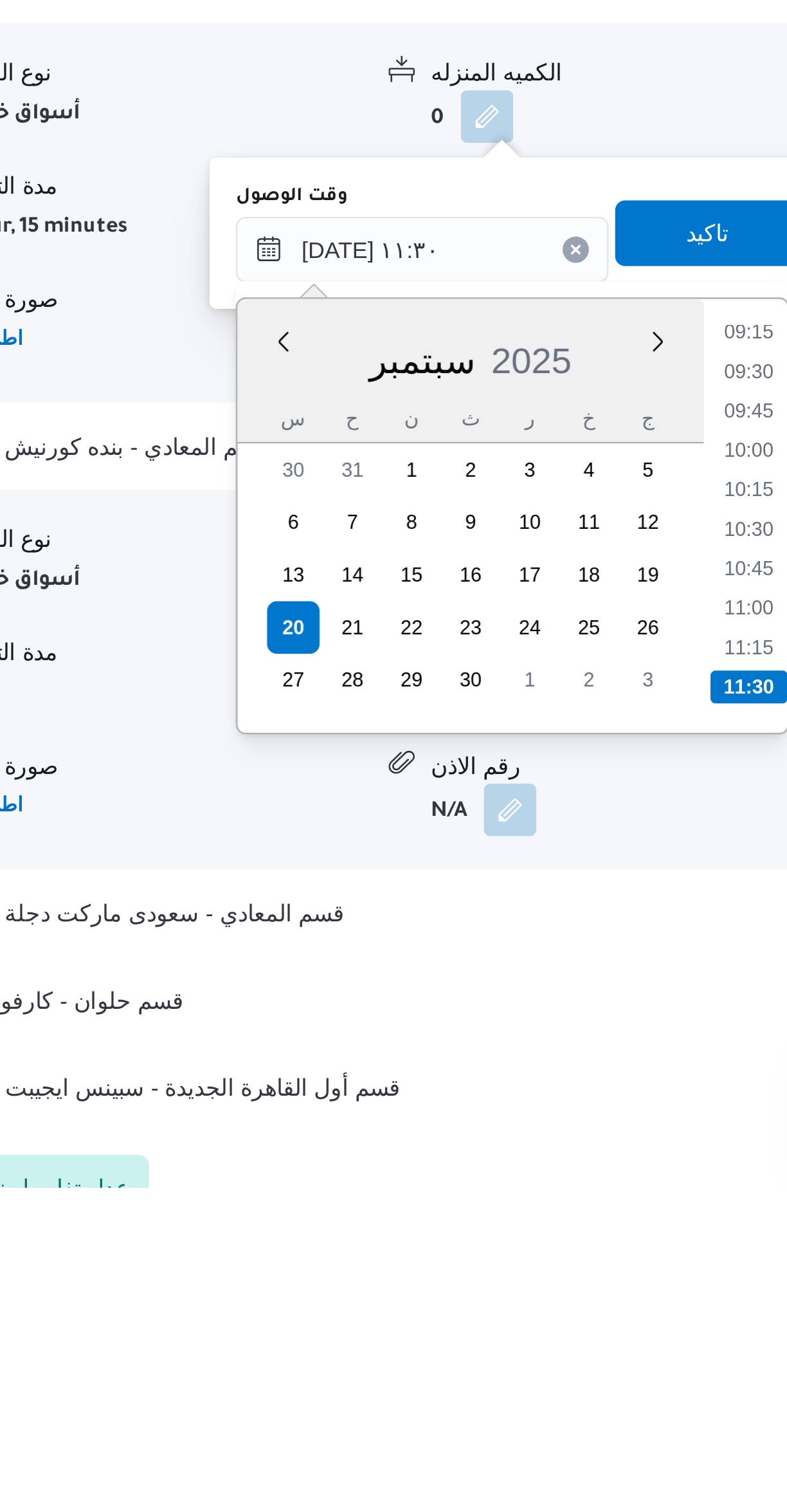
click at [536, 1310] on li "11:30" at bounding box center [541, 1316] width 31 height 13
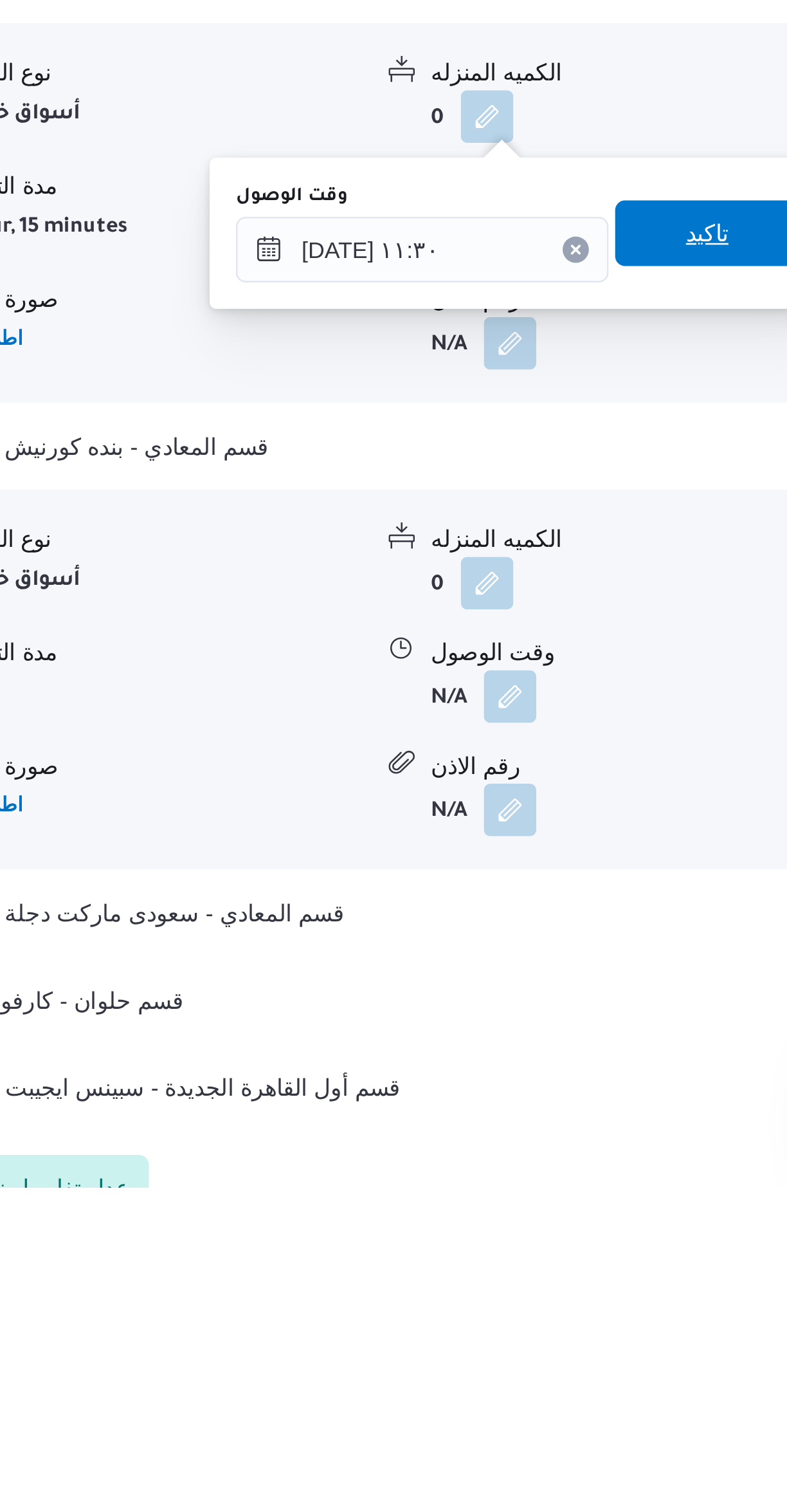
click at [501, 1128] on span "تاكيد" at bounding box center [524, 1139] width 72 height 26
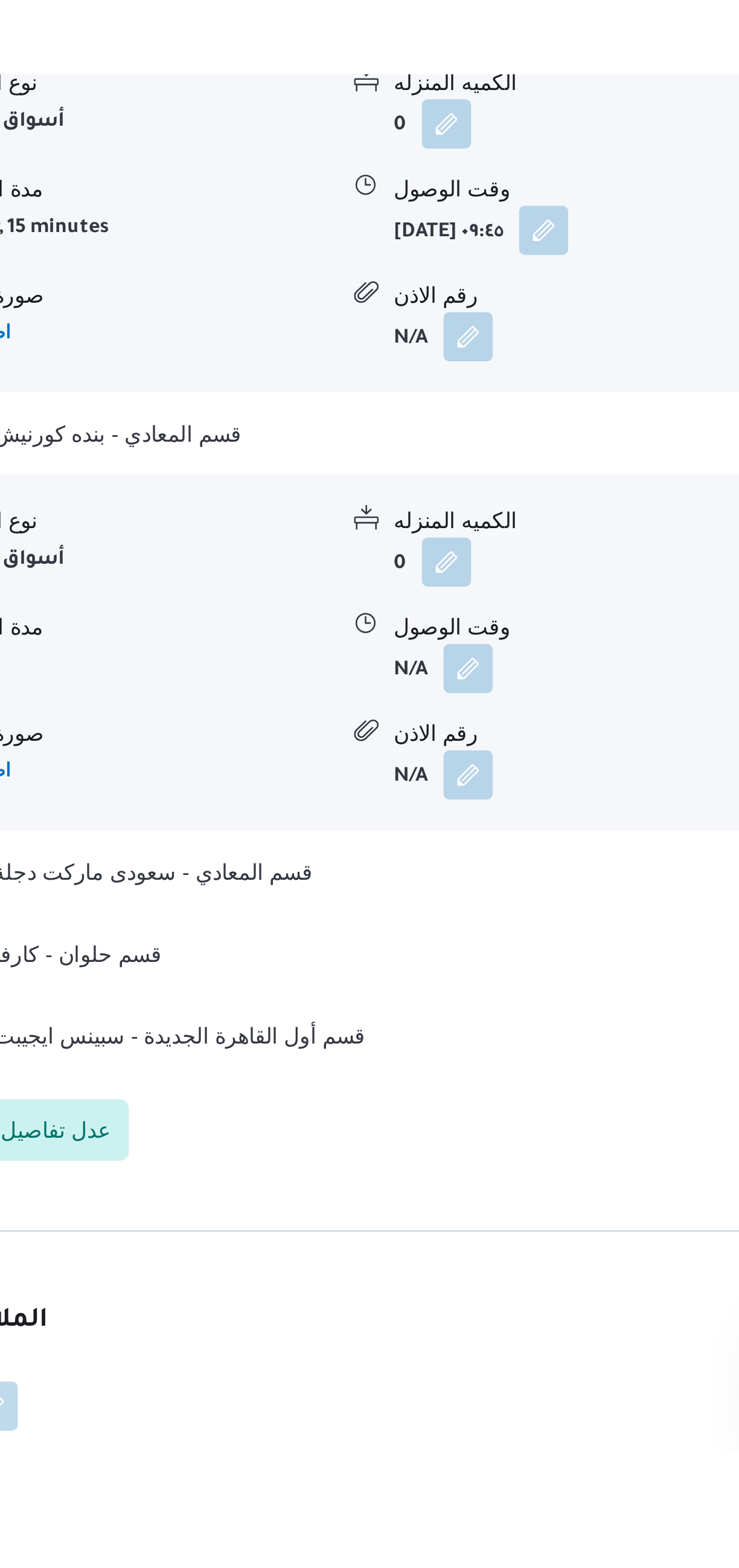
scroll to position [436, 0]
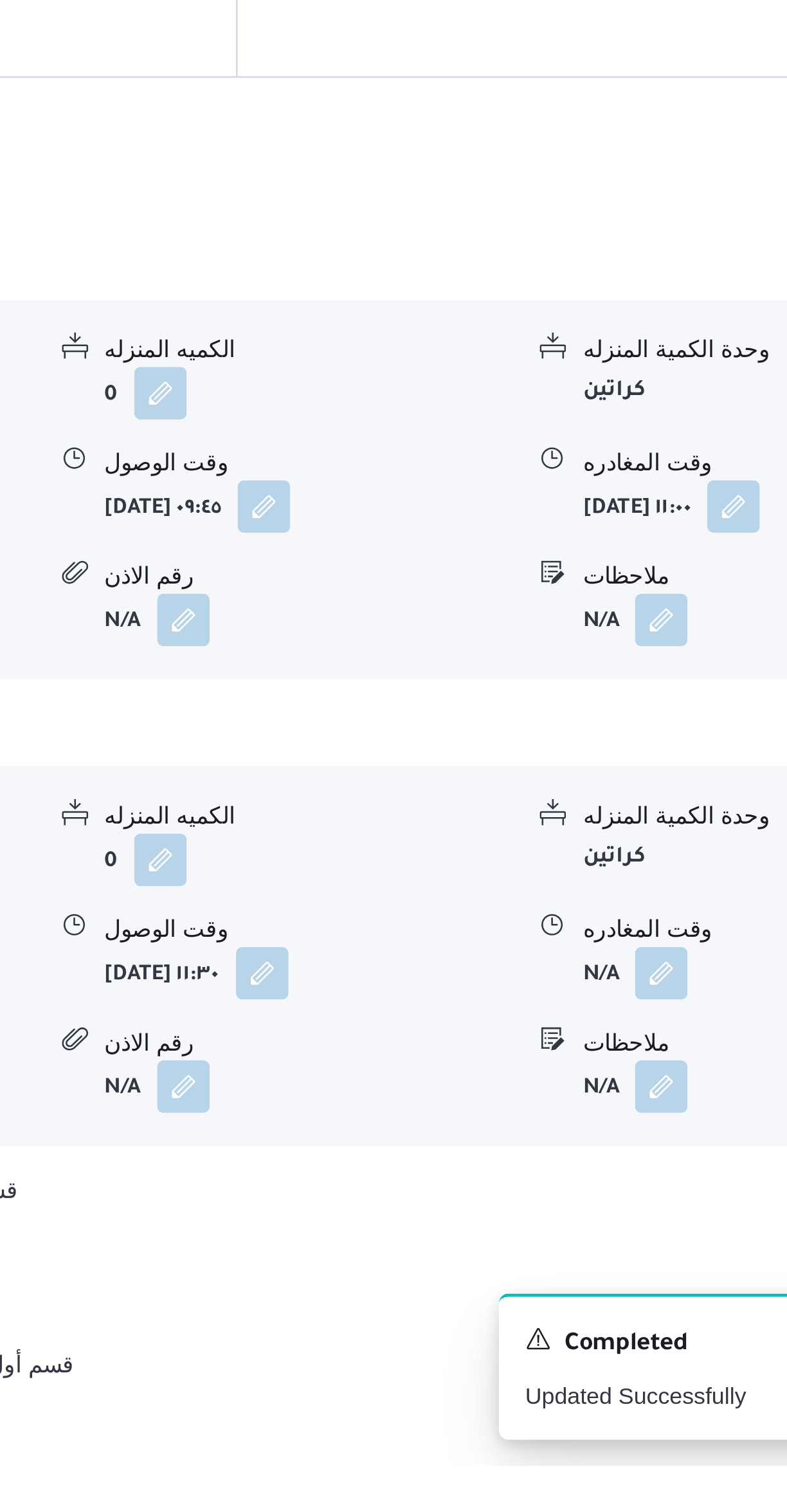
click at [631, 1309] on button "button" at bounding box center [634, 1319] width 21 height 21
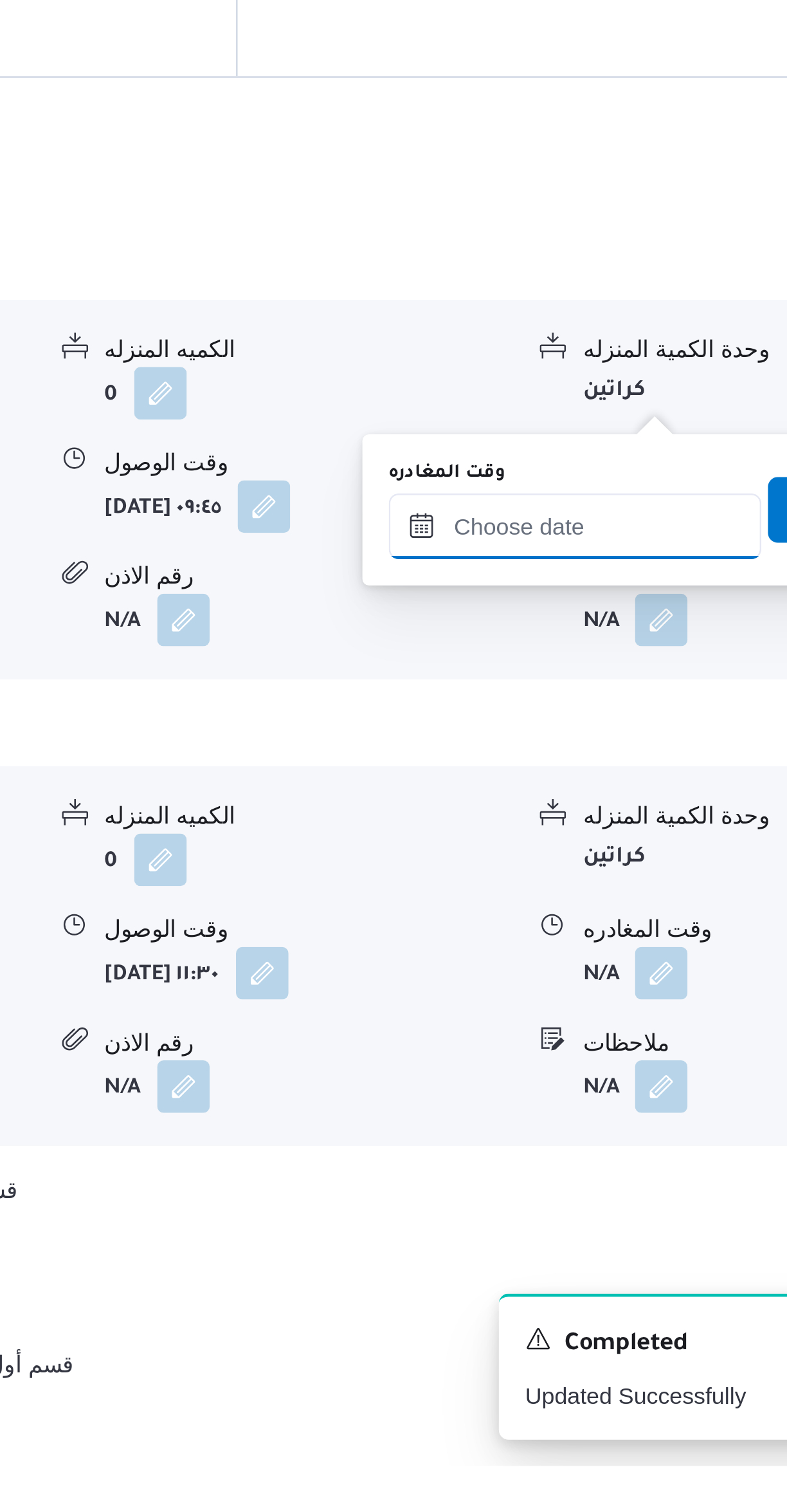
click at [554, 1146] on input "وقت المغادره" at bounding box center [601, 1144] width 146 height 26
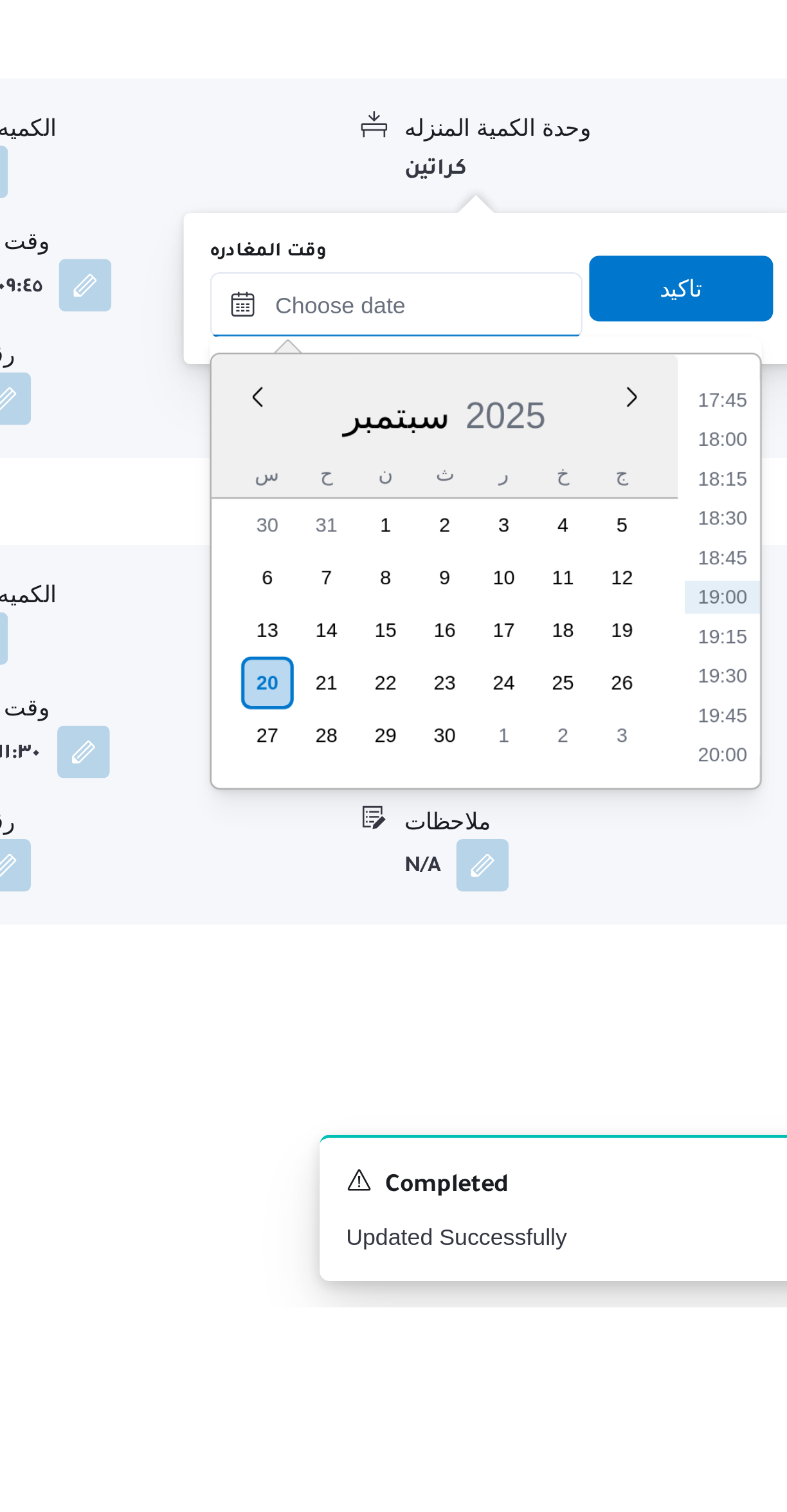
scroll to position [489, 0]
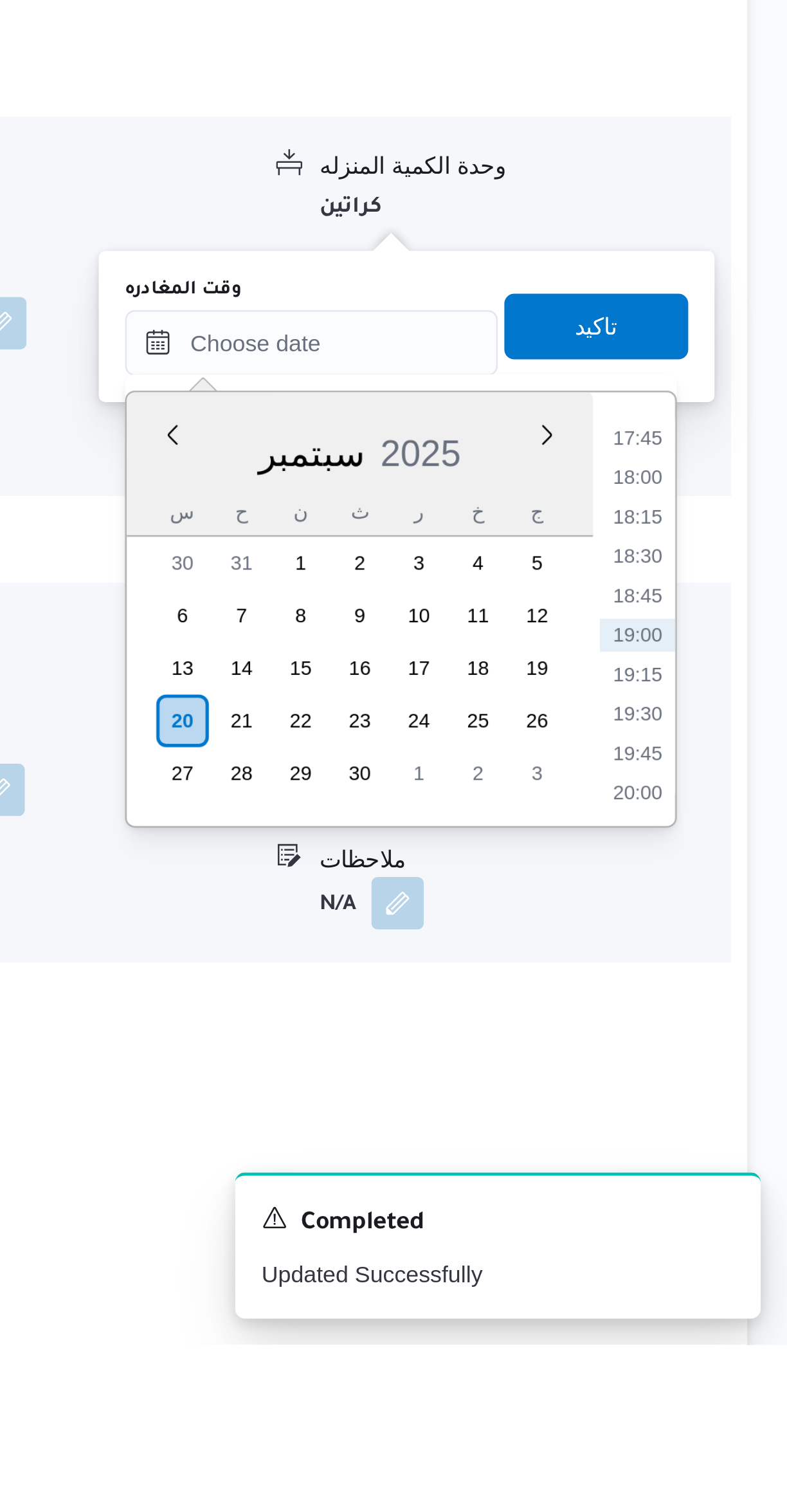
click at [728, 1168] on li "18:00" at bounding box center [728, 1172] width 30 height 13
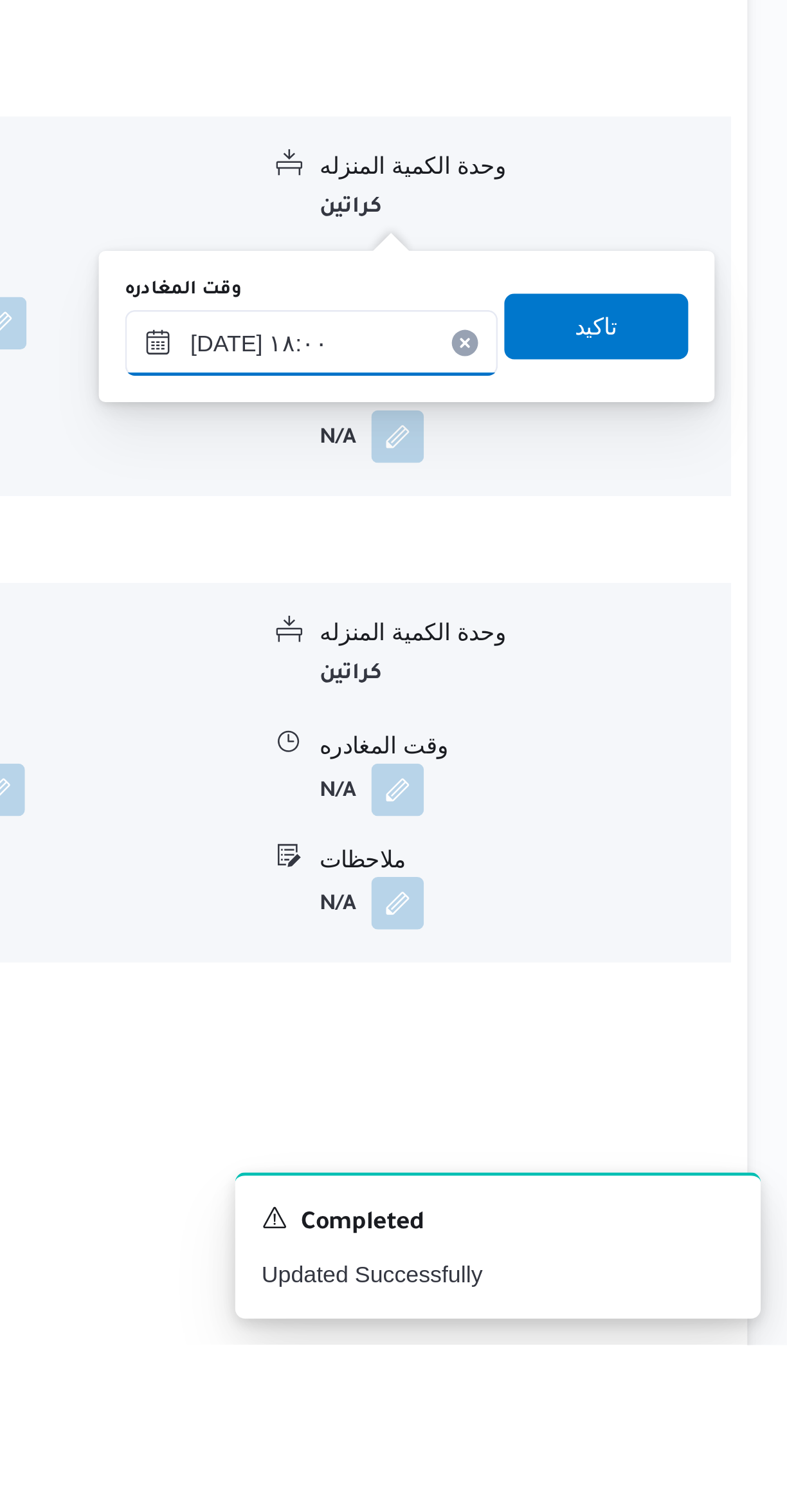
click at [562, 1123] on input "[DATE] ١٨:٠٠" at bounding box center [601, 1119] width 146 height 26
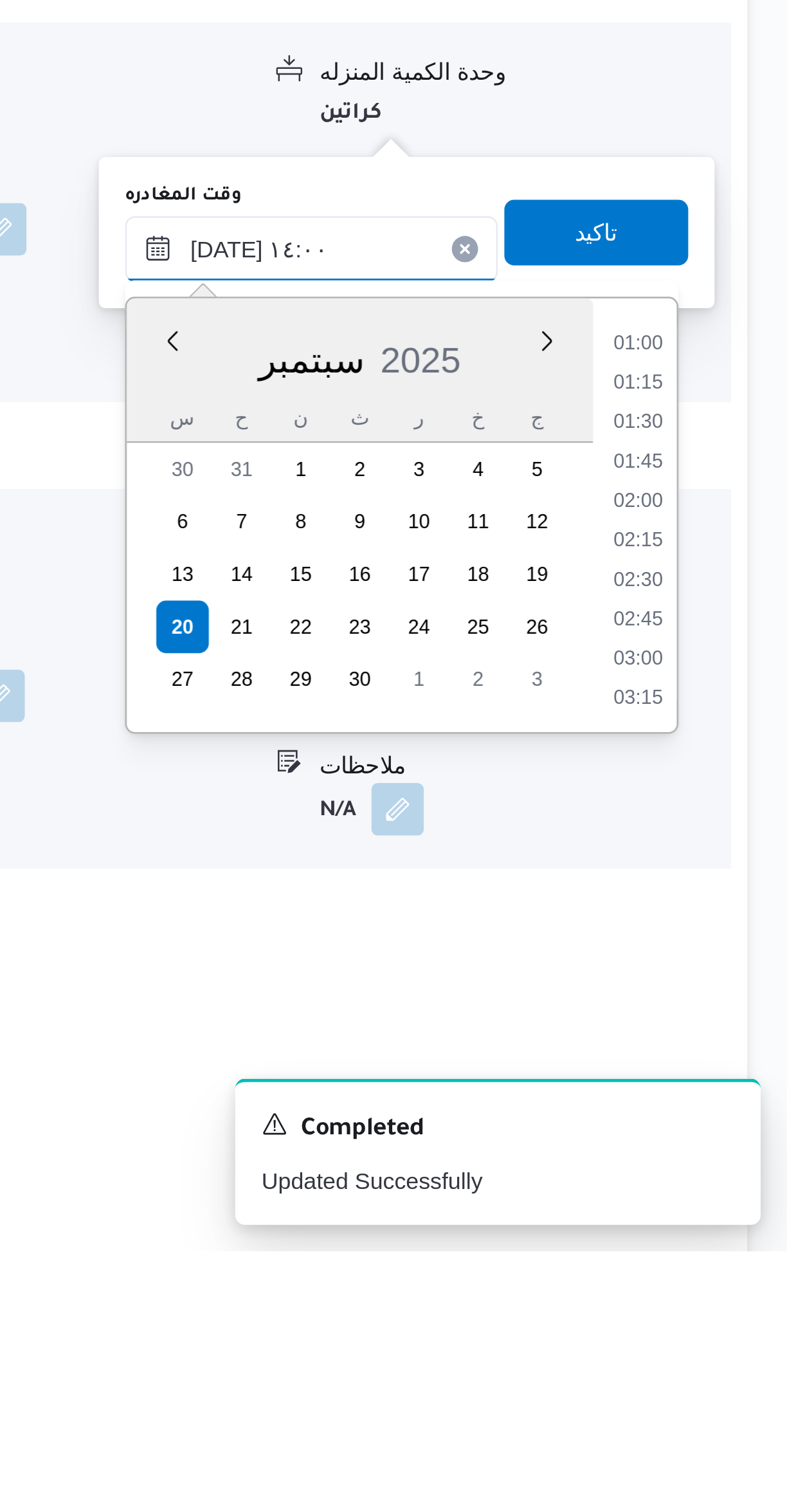
scroll to position [730, 0]
type input "[DATE] ١٤:٠٠"
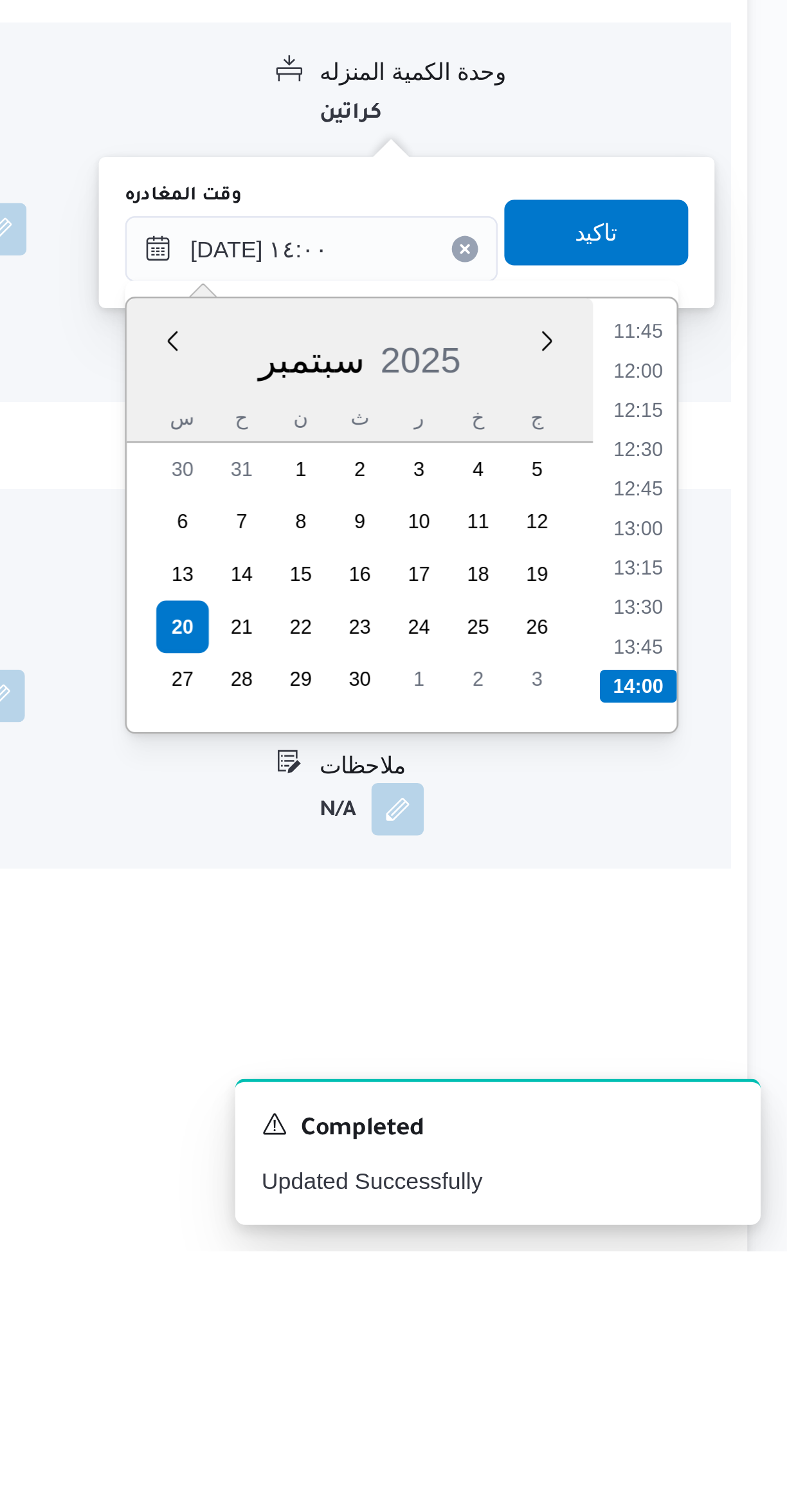
click at [726, 1287] on li "14:00" at bounding box center [729, 1291] width 31 height 13
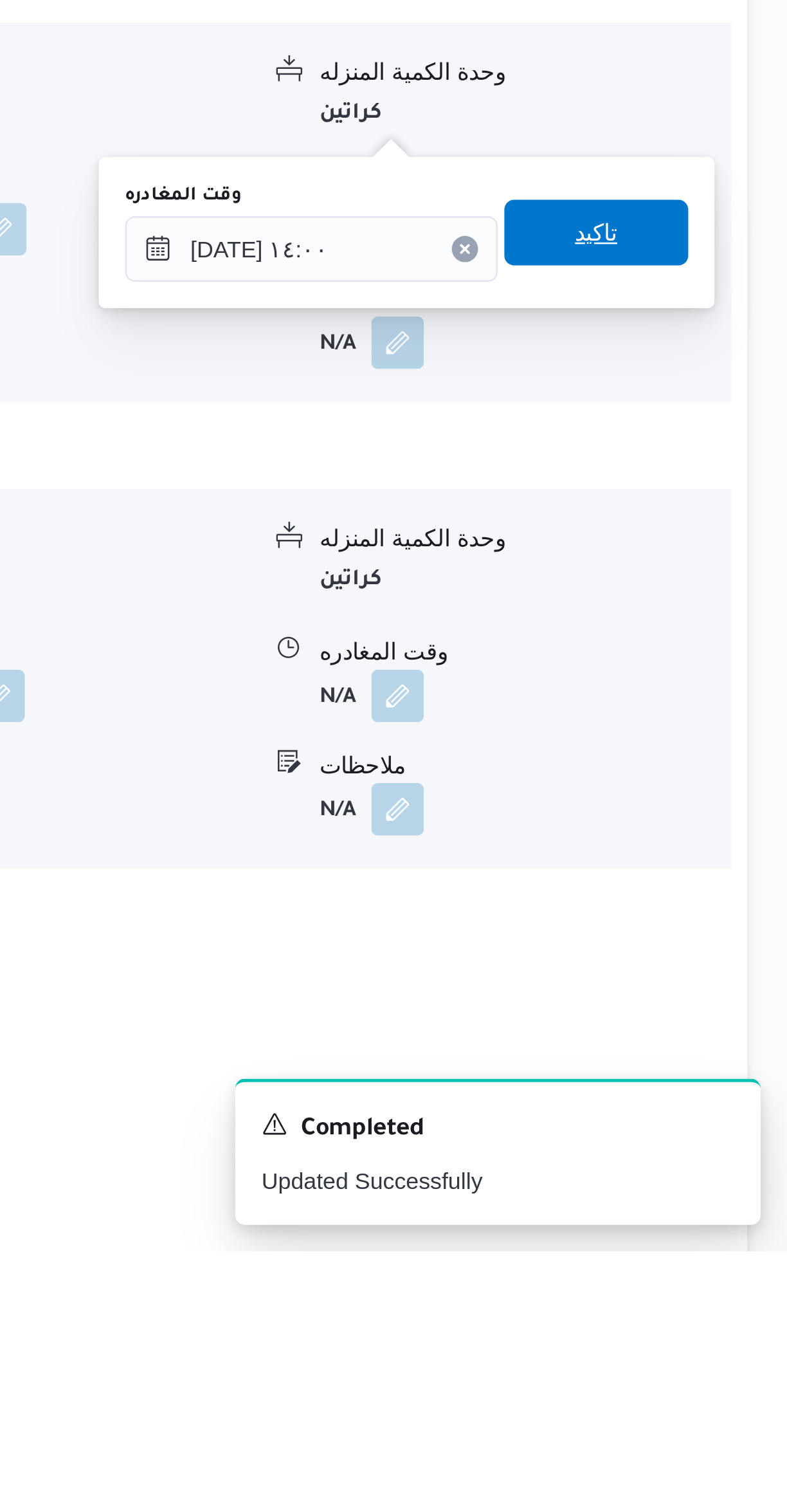
click at [721, 1120] on span "تاكيد" at bounding box center [713, 1113] width 72 height 26
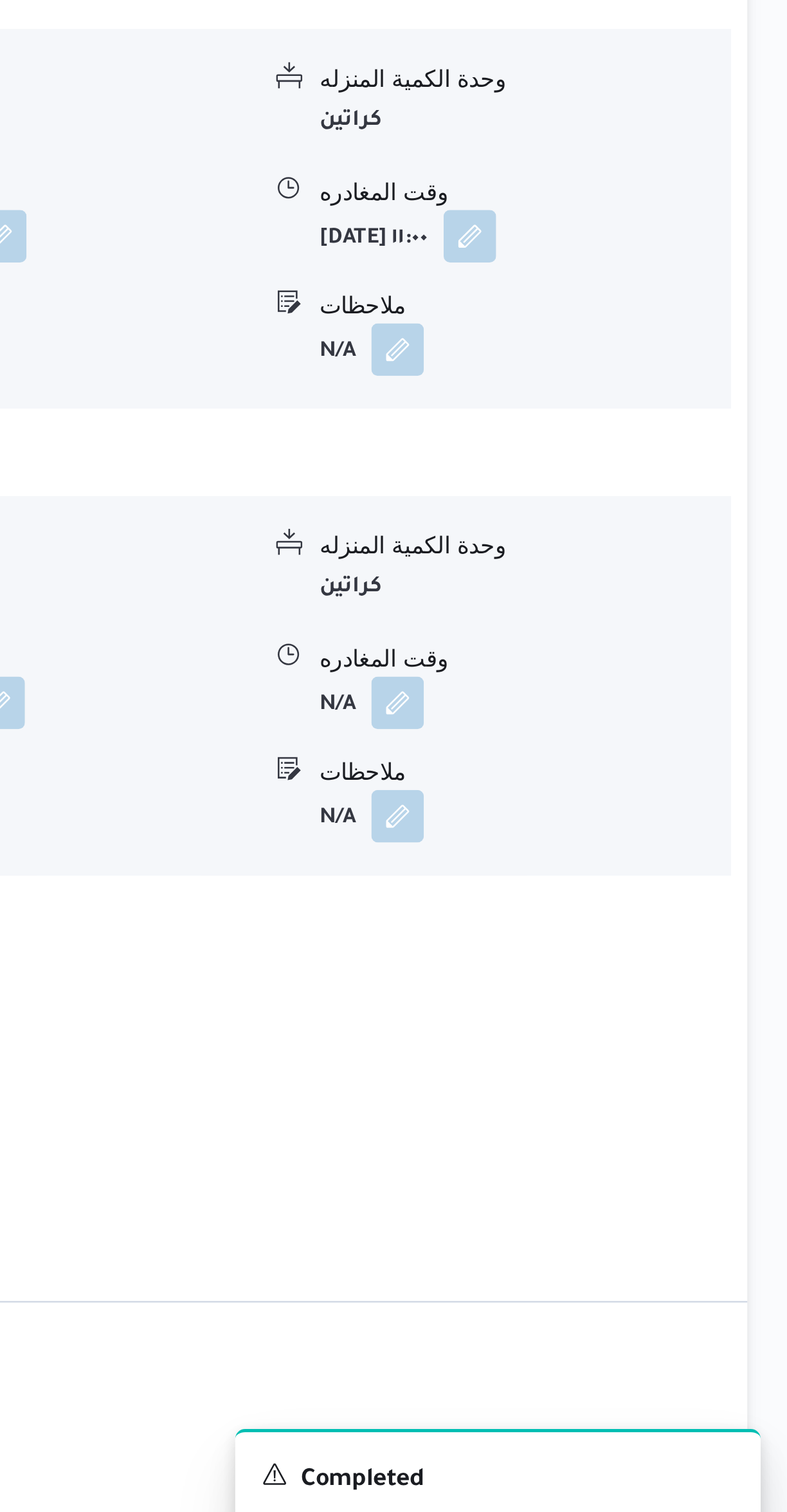
scroll to position [489, 0]
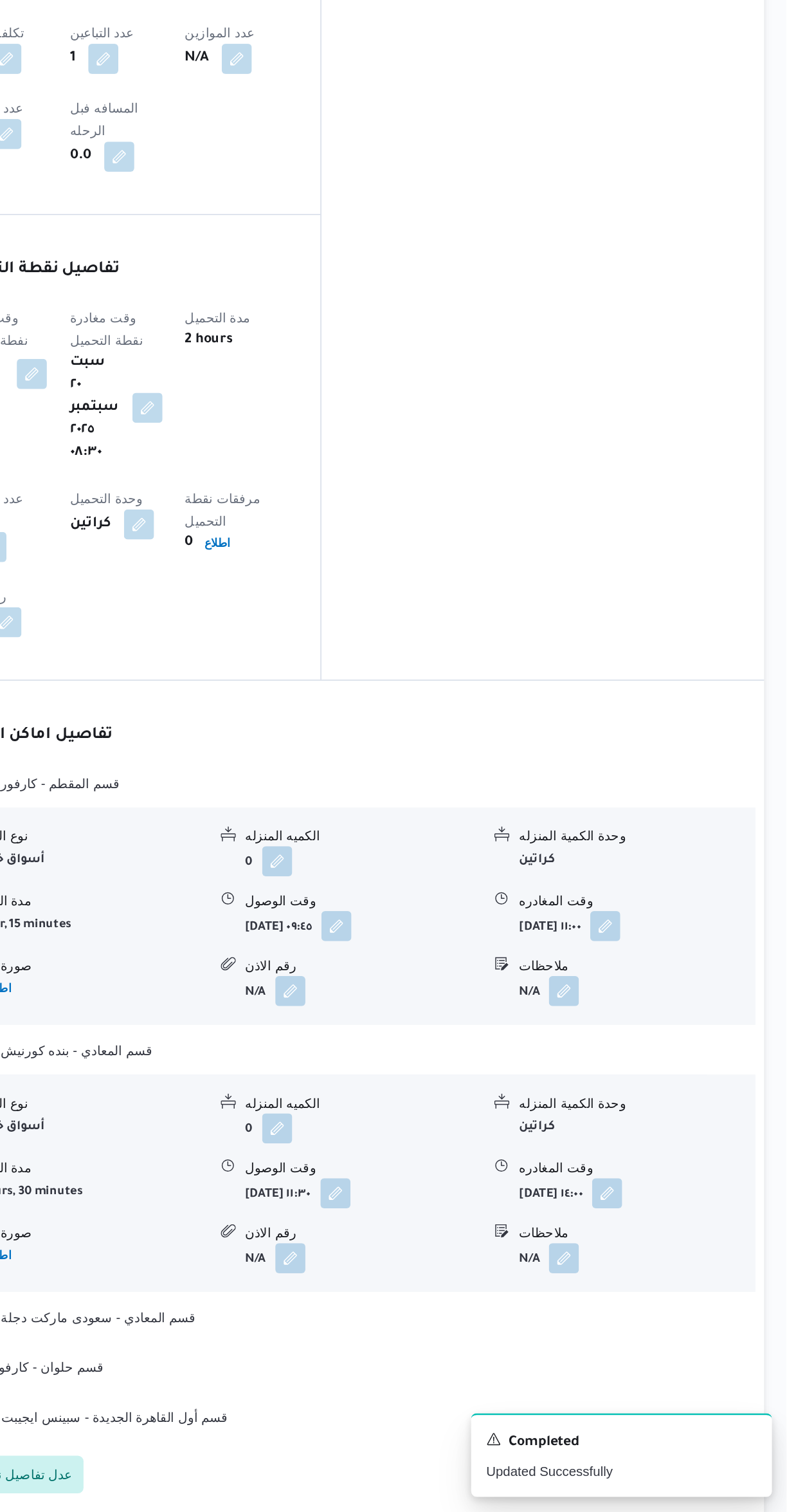
click at [641, 1291] on b "[DATE] ١٤:٠٠" at bounding box center [625, 1295] width 44 height 9
click at [675, 1284] on button "button" at bounding box center [664, 1294] width 21 height 21
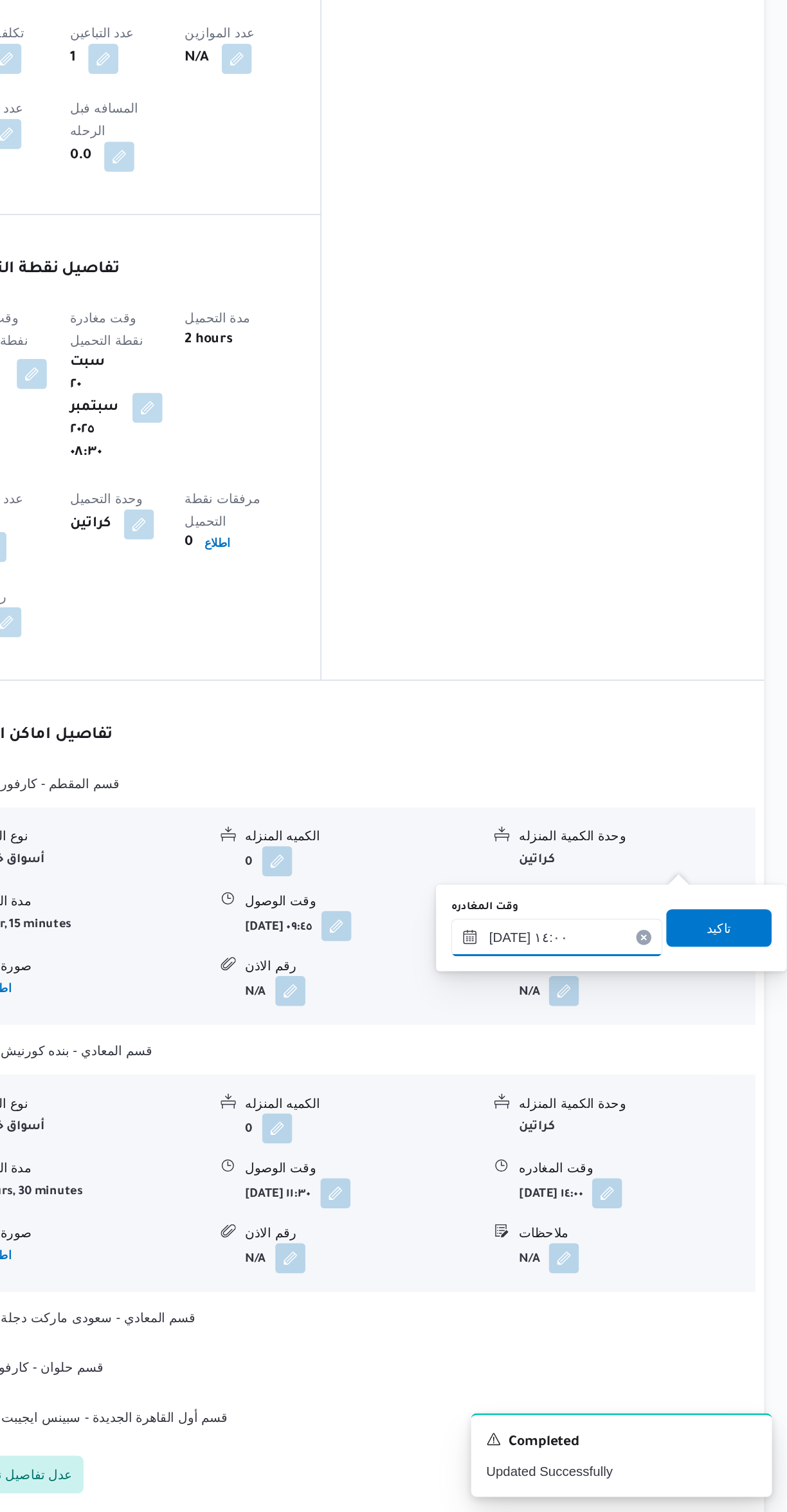
click at [665, 1120] on input "[DATE] ١٤:٠٠" at bounding box center [631, 1119] width 145 height 26
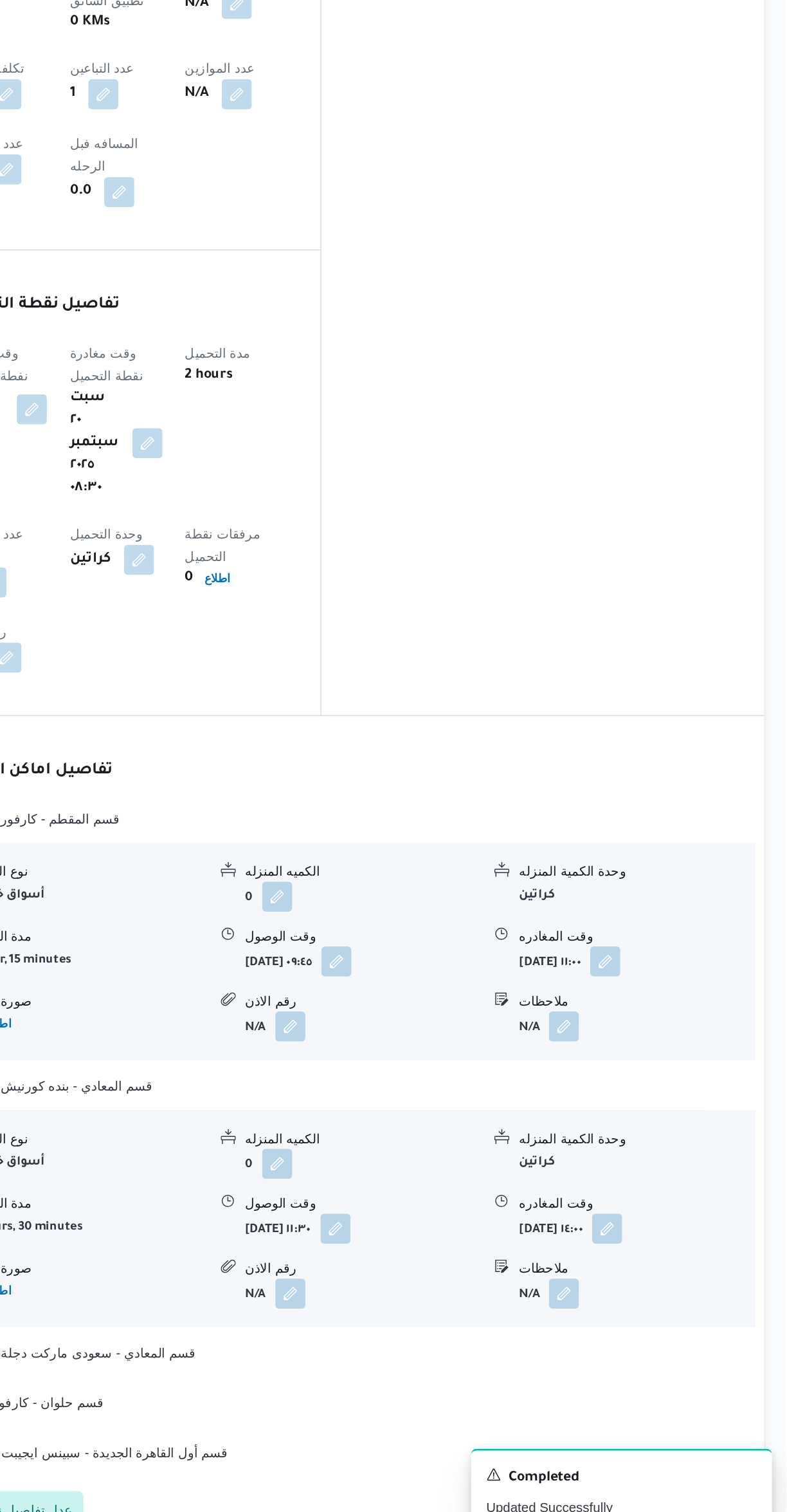
scroll to position [490, 0]
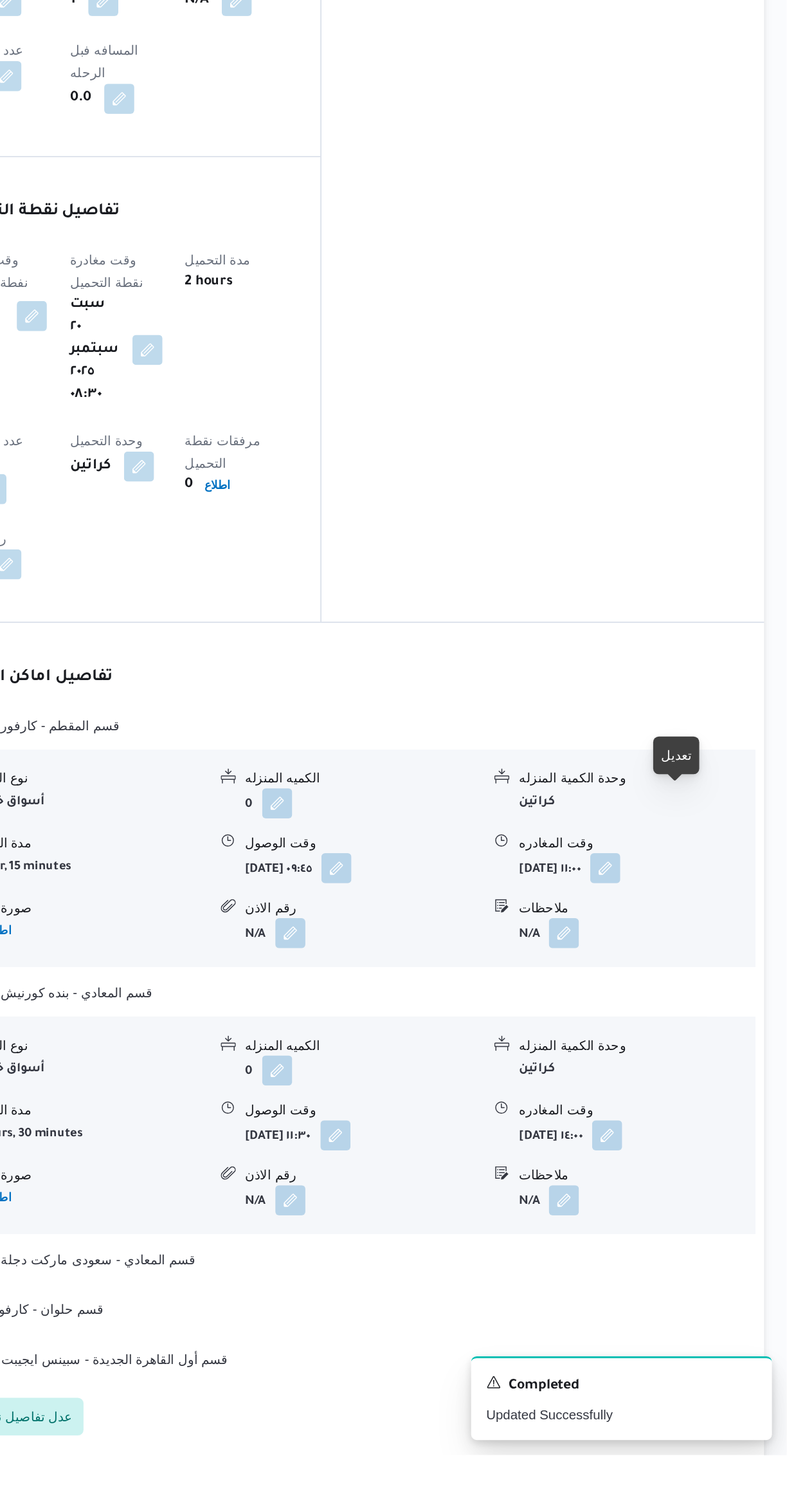
click at [675, 1283] on button "button" at bounding box center [664, 1293] width 21 height 21
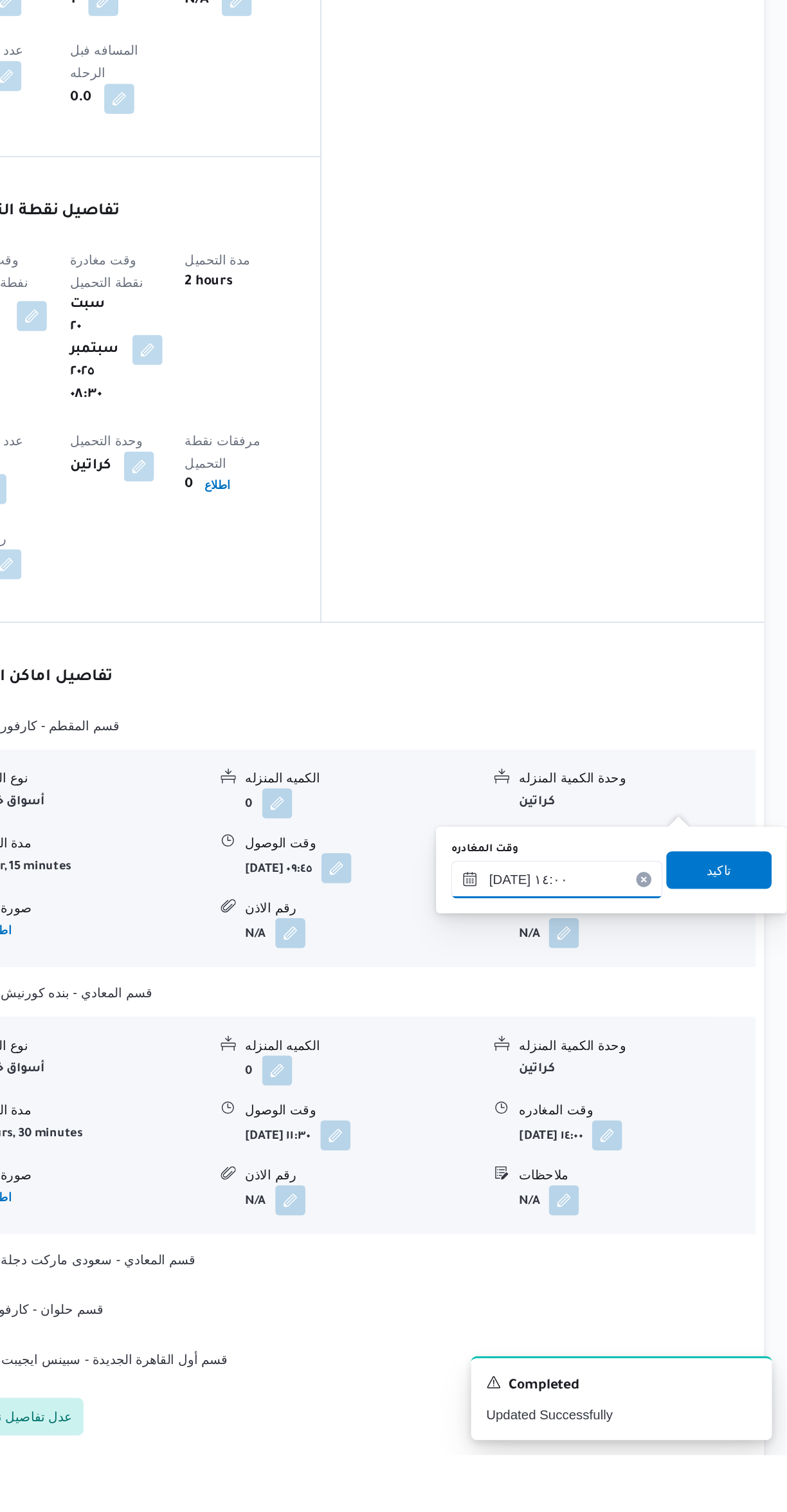
click at [643, 1116] on input "[DATE] ١٤:٠٠" at bounding box center [631, 1119] width 145 height 26
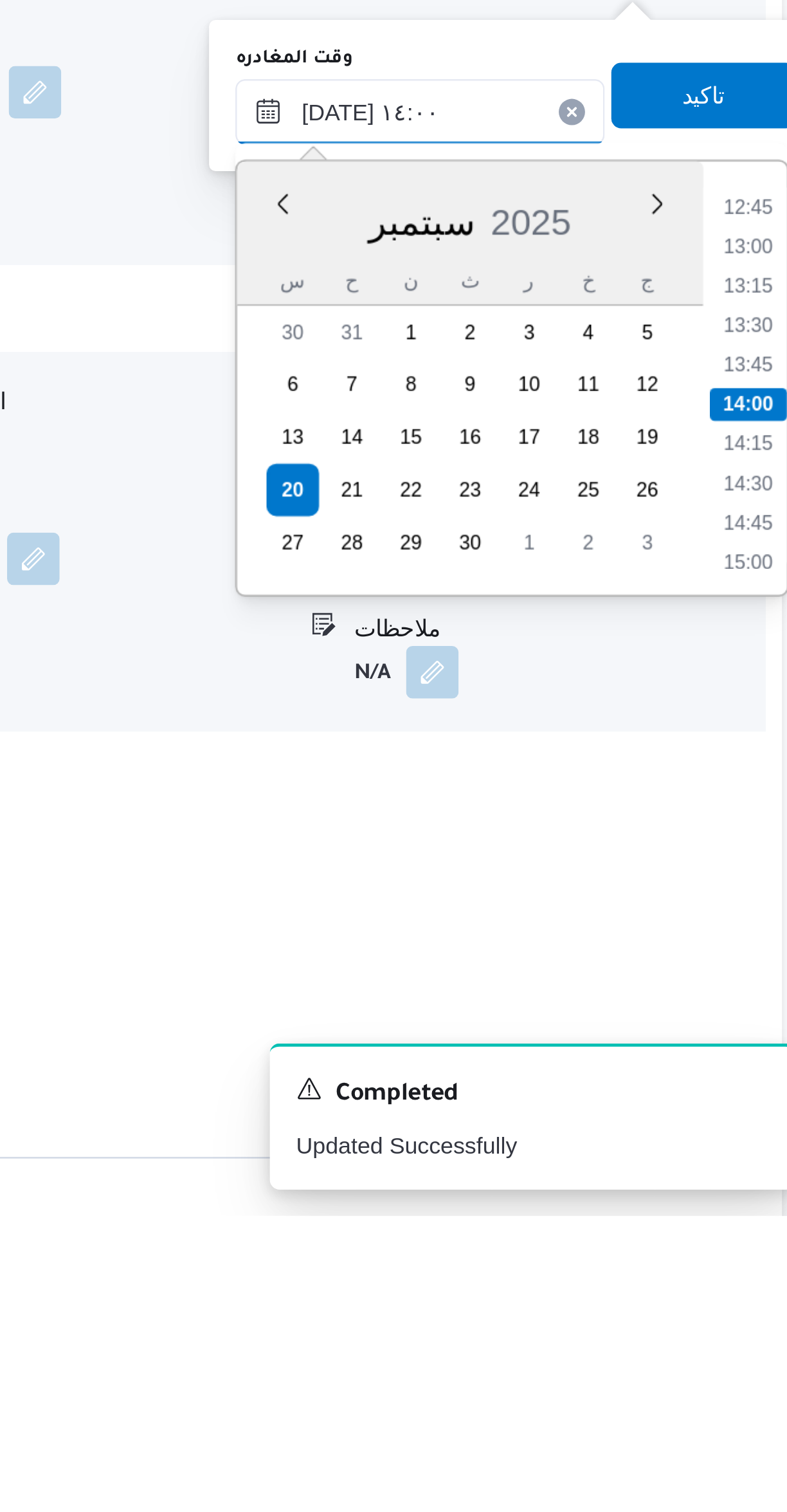
scroll to position [529, 0]
click at [750, 1119] on li "12:45" at bounding box center [759, 1117] width 30 height 13
type input "[DATE] ١٢:٤٥"
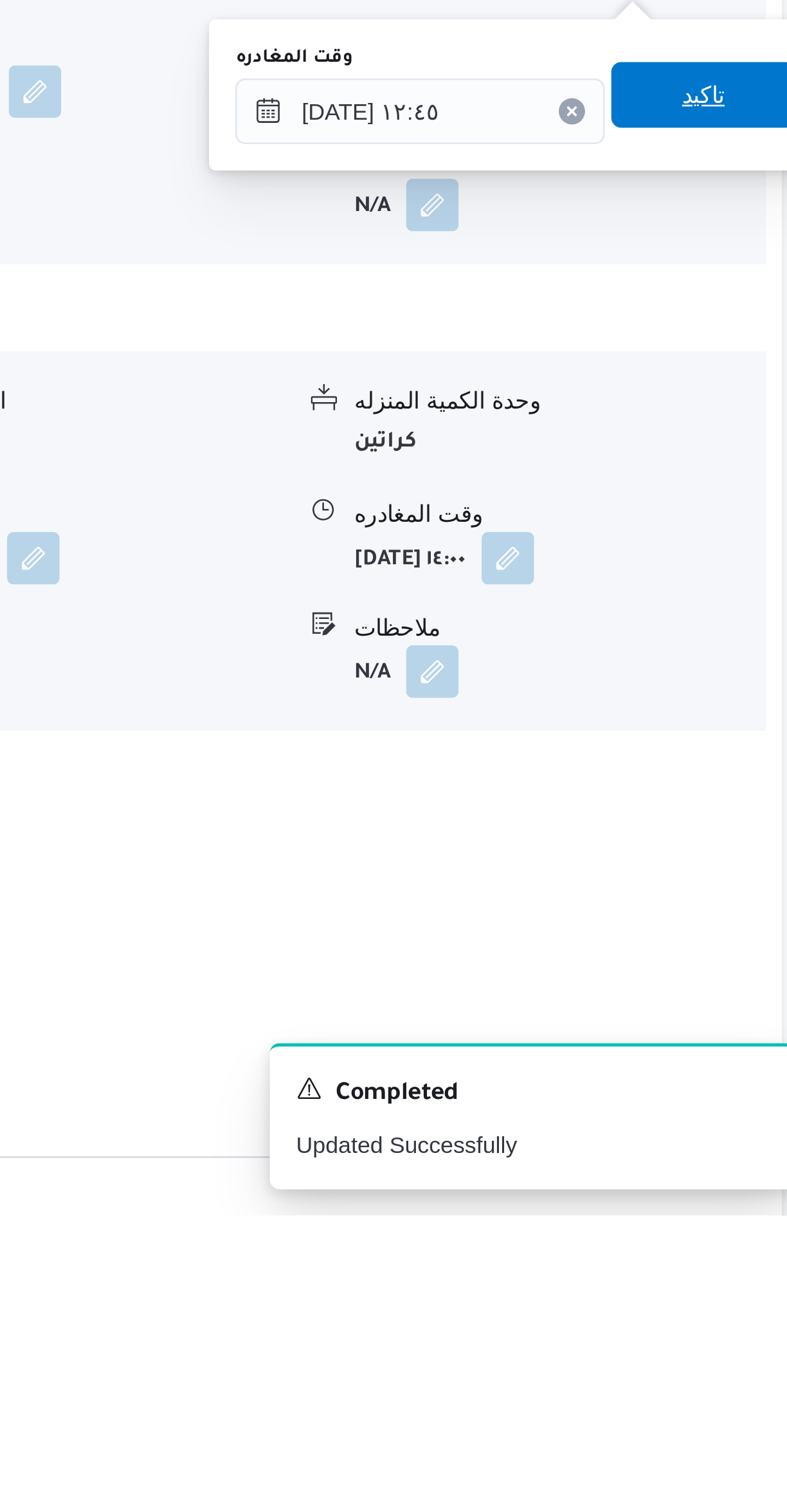
click at [742, 1073] on span "تاكيد" at bounding box center [741, 1074] width 72 height 26
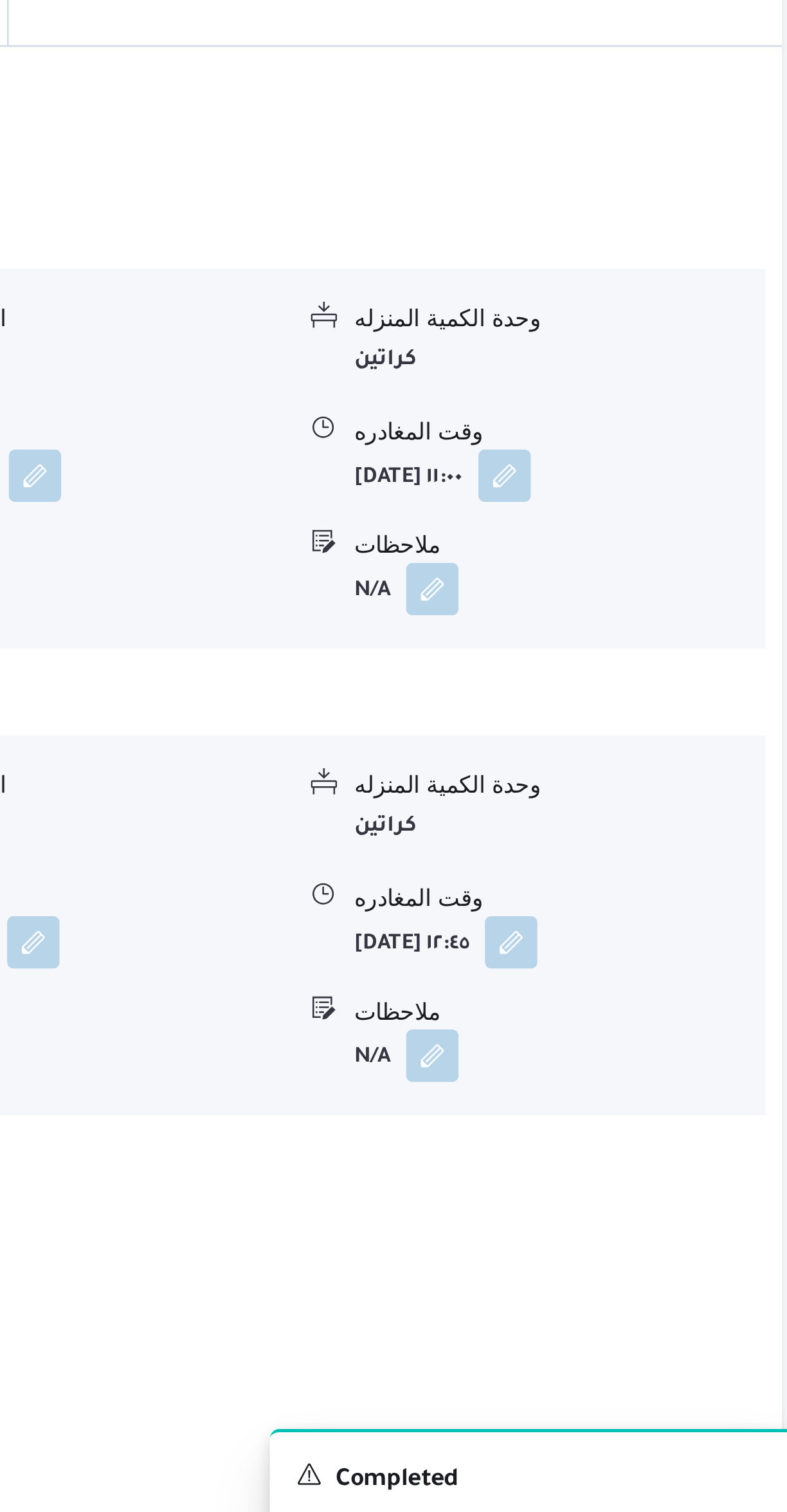
scroll to position [570, 0]
